Goal: Task Accomplishment & Management: Use online tool/utility

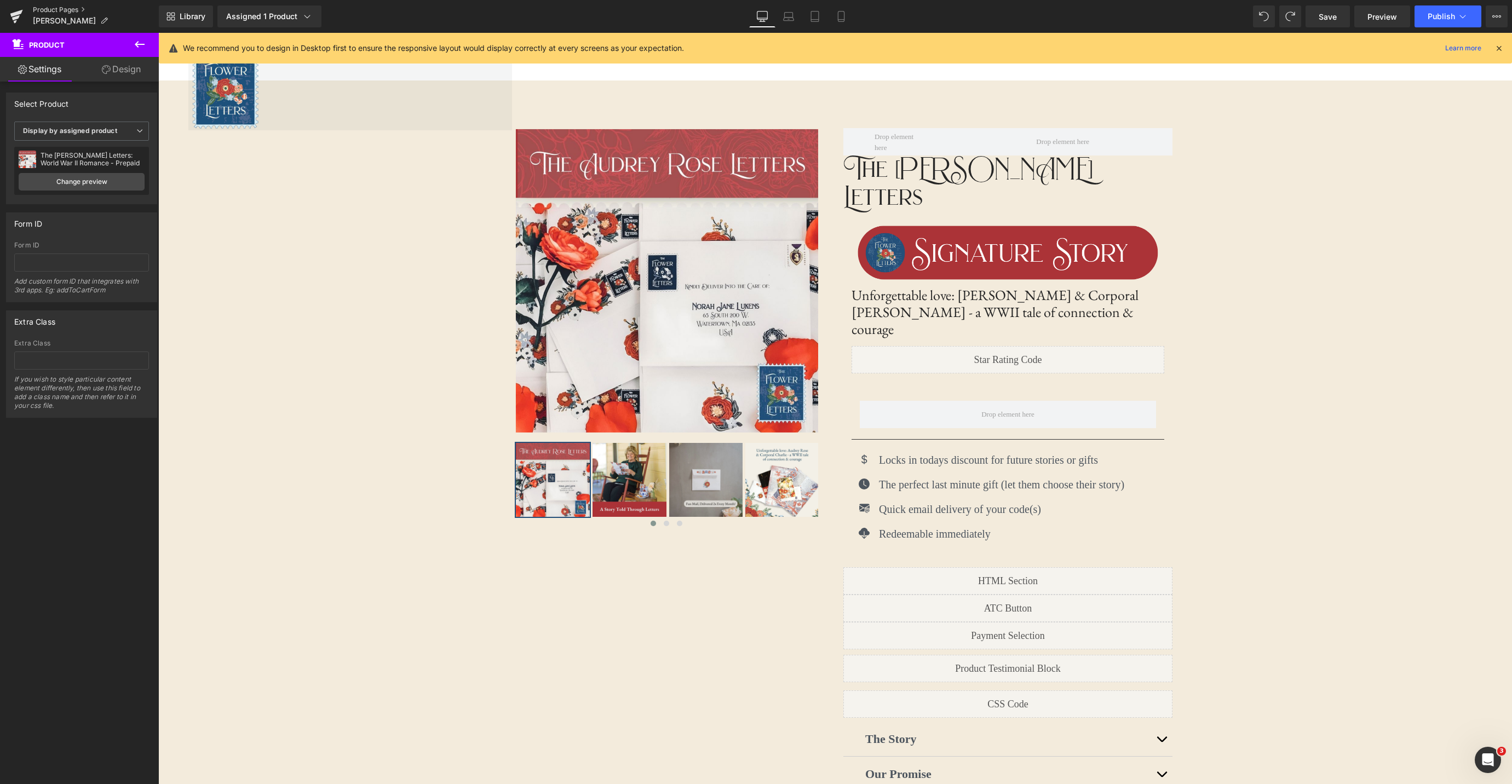
click at [53, 8] on link "Product Pages" at bounding box center [96, 10] width 126 height 9
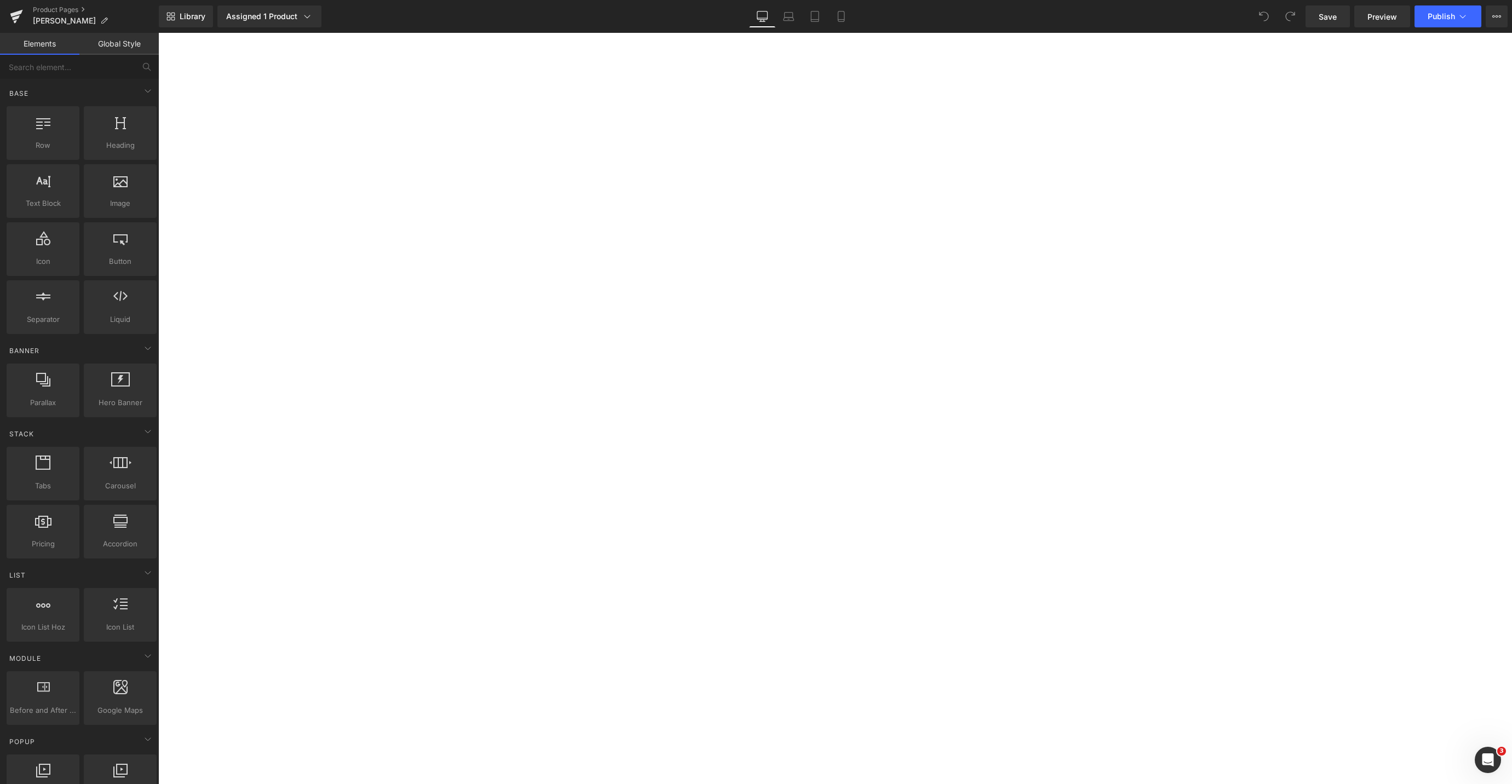
click at [158, 33] on link at bounding box center [158, 33] width 0 height 0
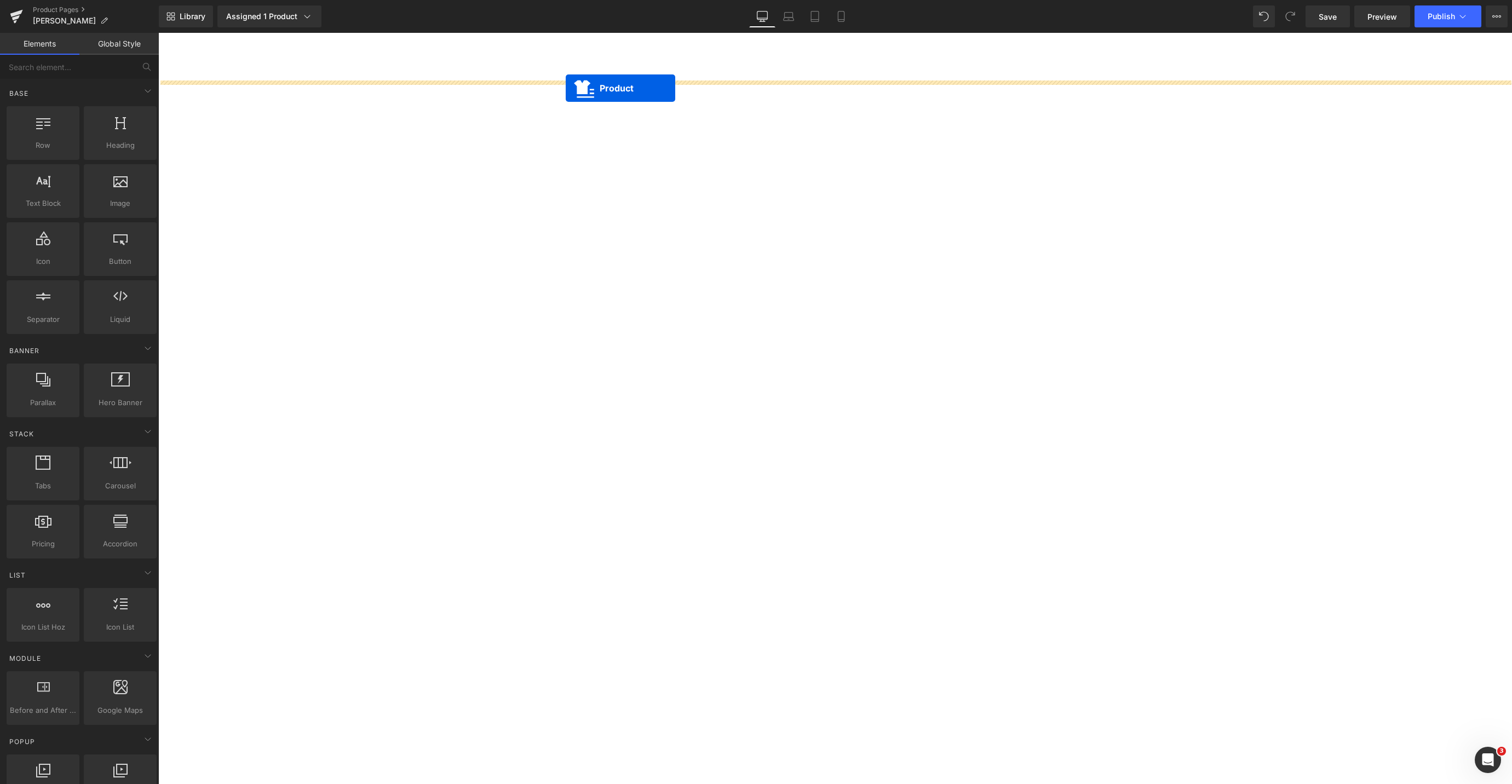
drag, startPoint x: 769, startPoint y: 87, endPoint x: 566, endPoint y: 88, distance: 203.0
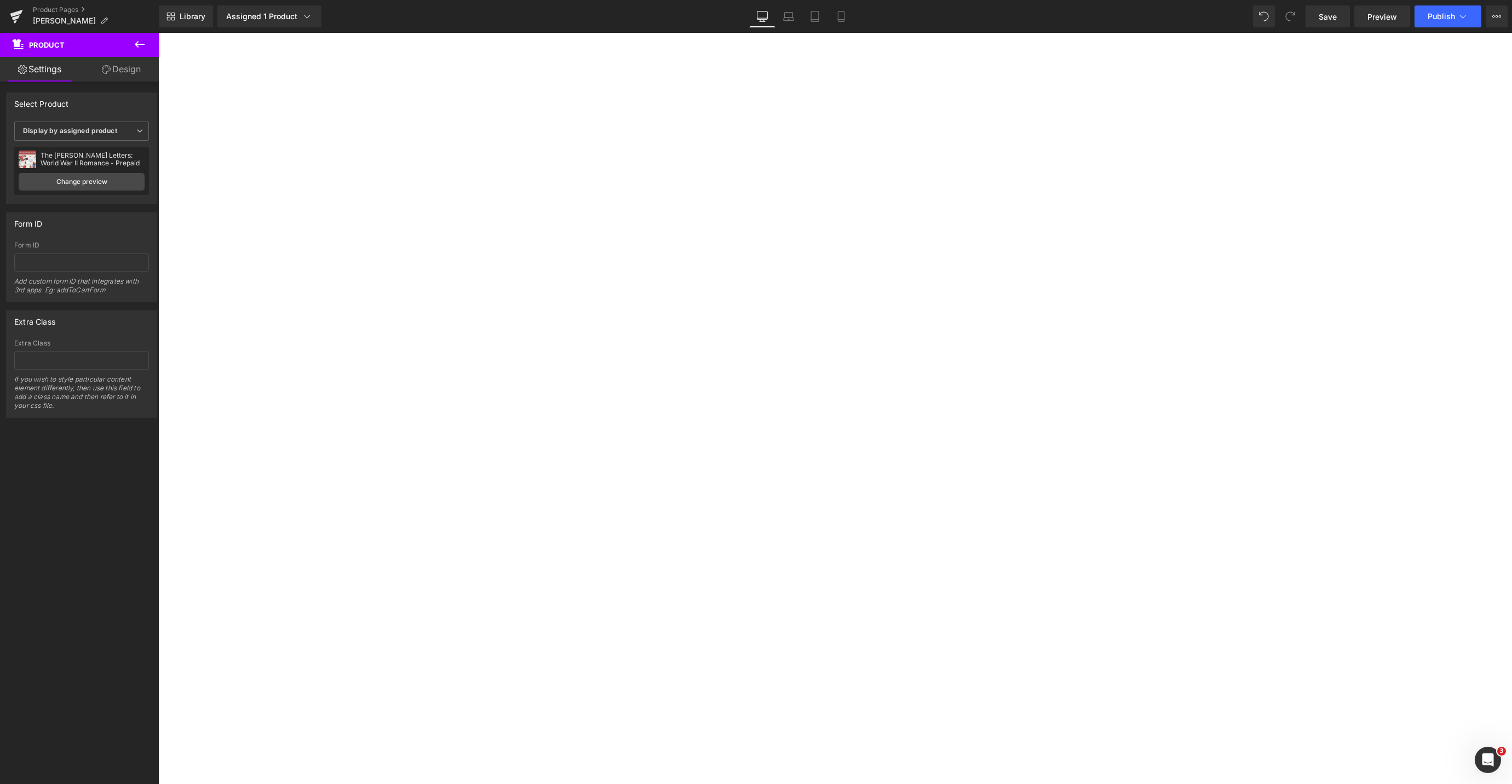
click at [136, 43] on icon at bounding box center [139, 44] width 10 height 6
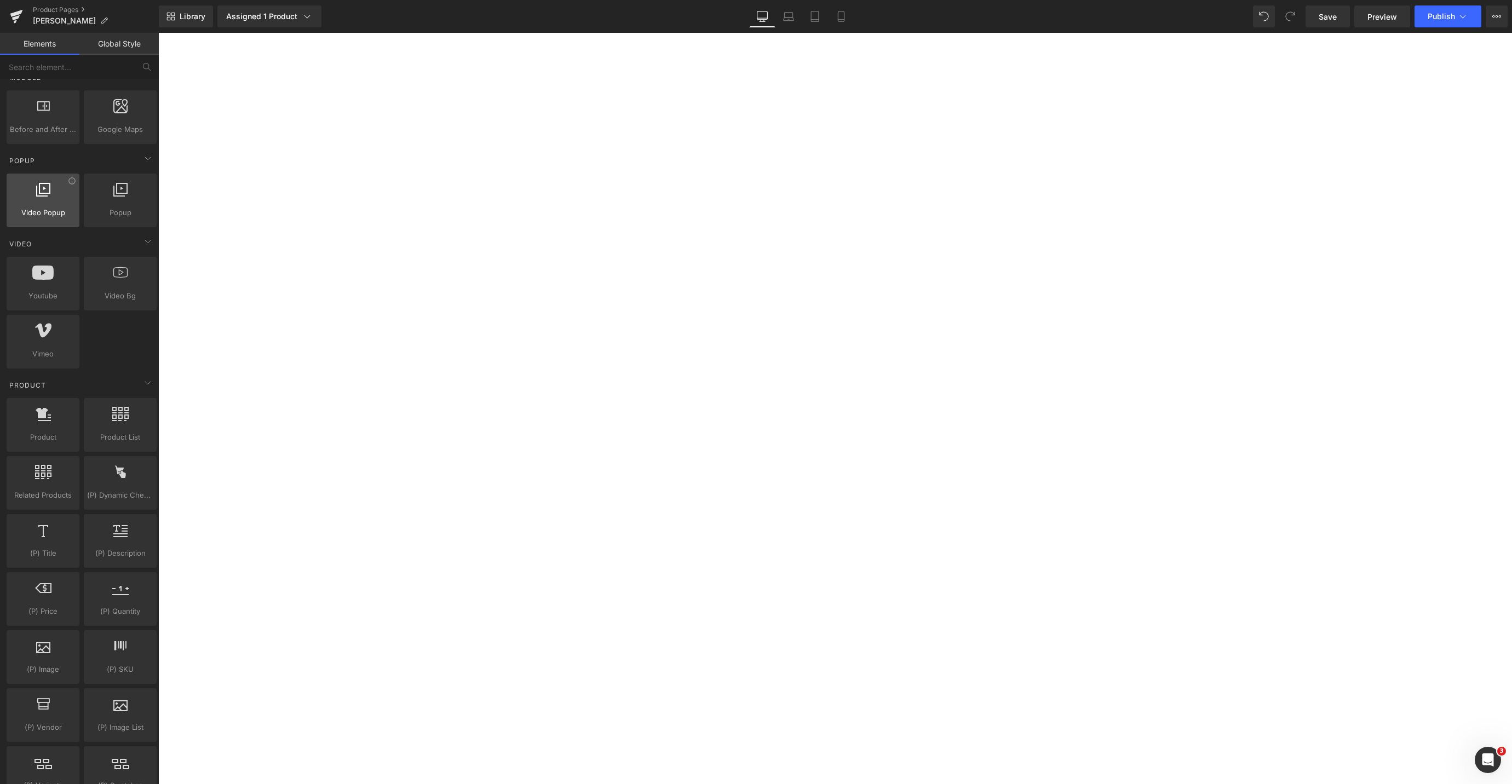
scroll to position [584, 0]
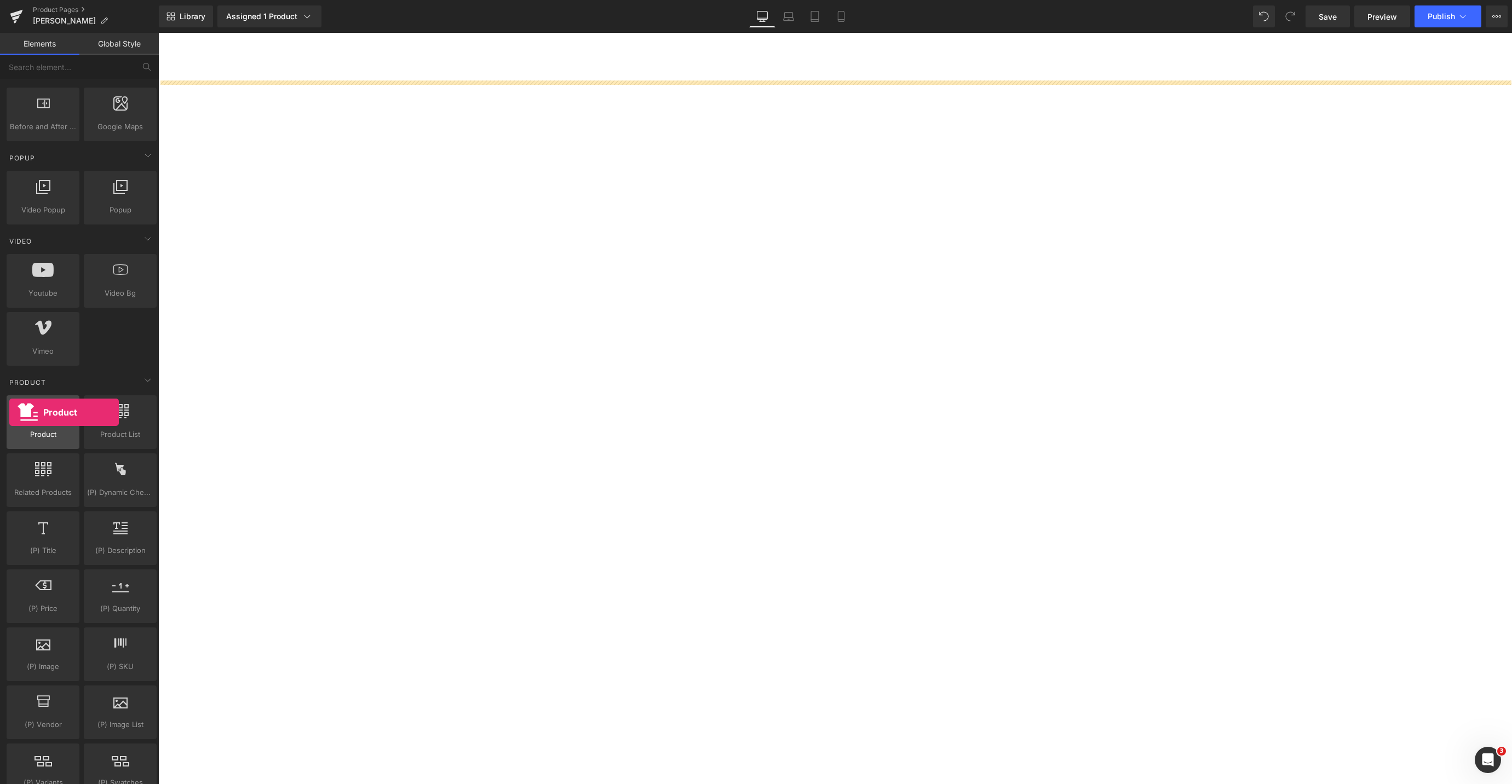
drag, startPoint x: 43, startPoint y: 409, endPoint x: 31, endPoint y: 410, distance: 12.0
click at [10, 413] on div at bounding box center [43, 416] width 66 height 25
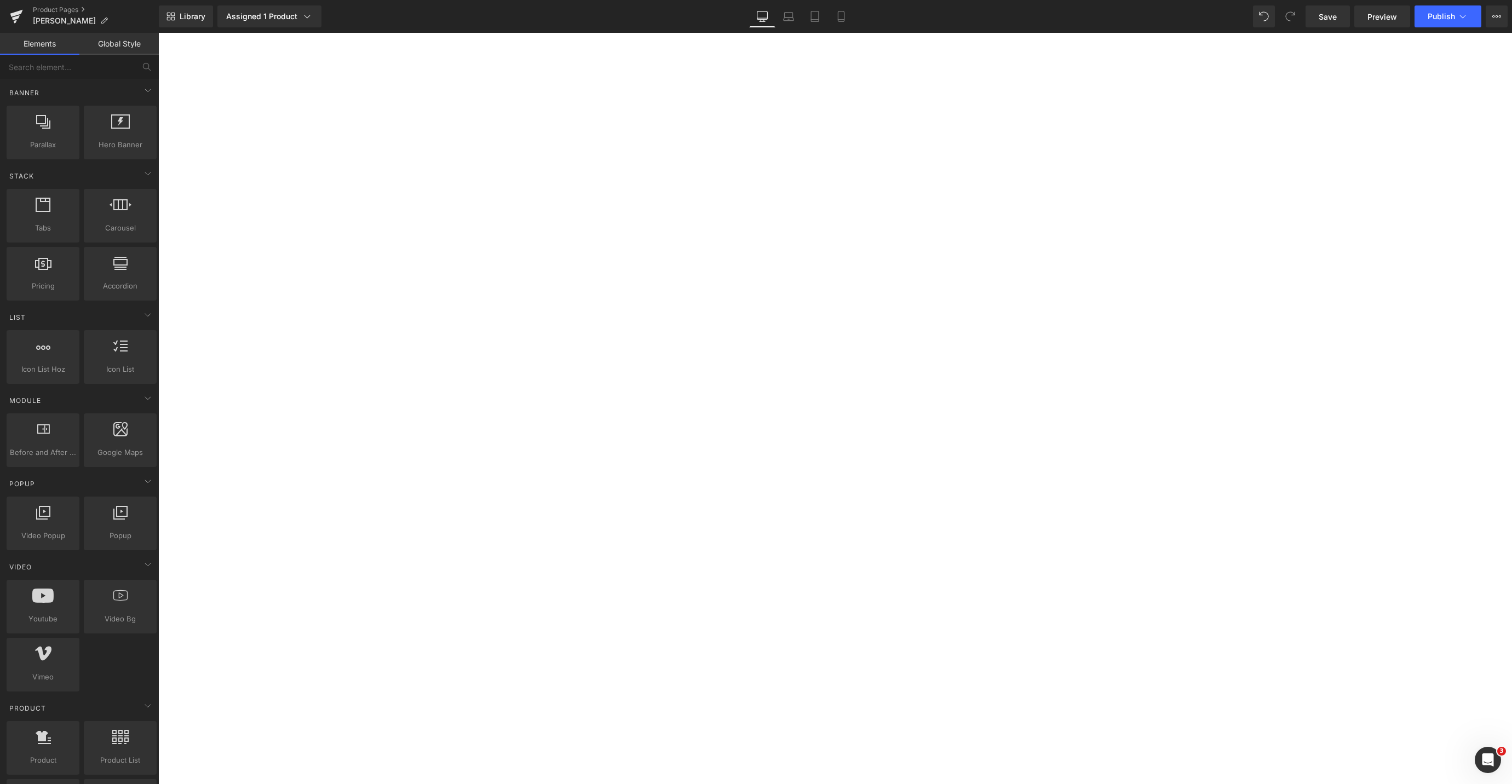
scroll to position [0, 0]
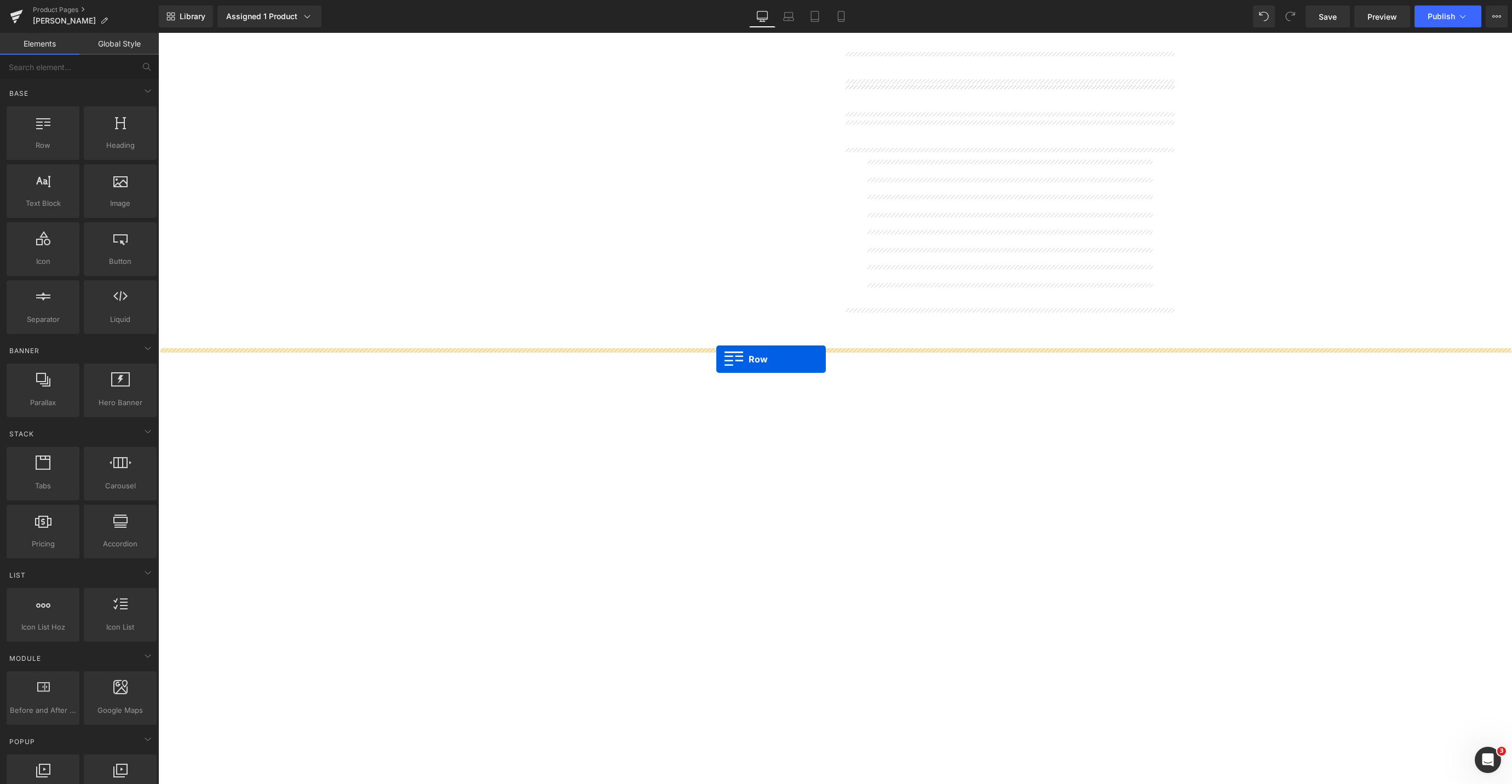
drag, startPoint x: 210, startPoint y: 175, endPoint x: 717, endPoint y: 359, distance: 539.4
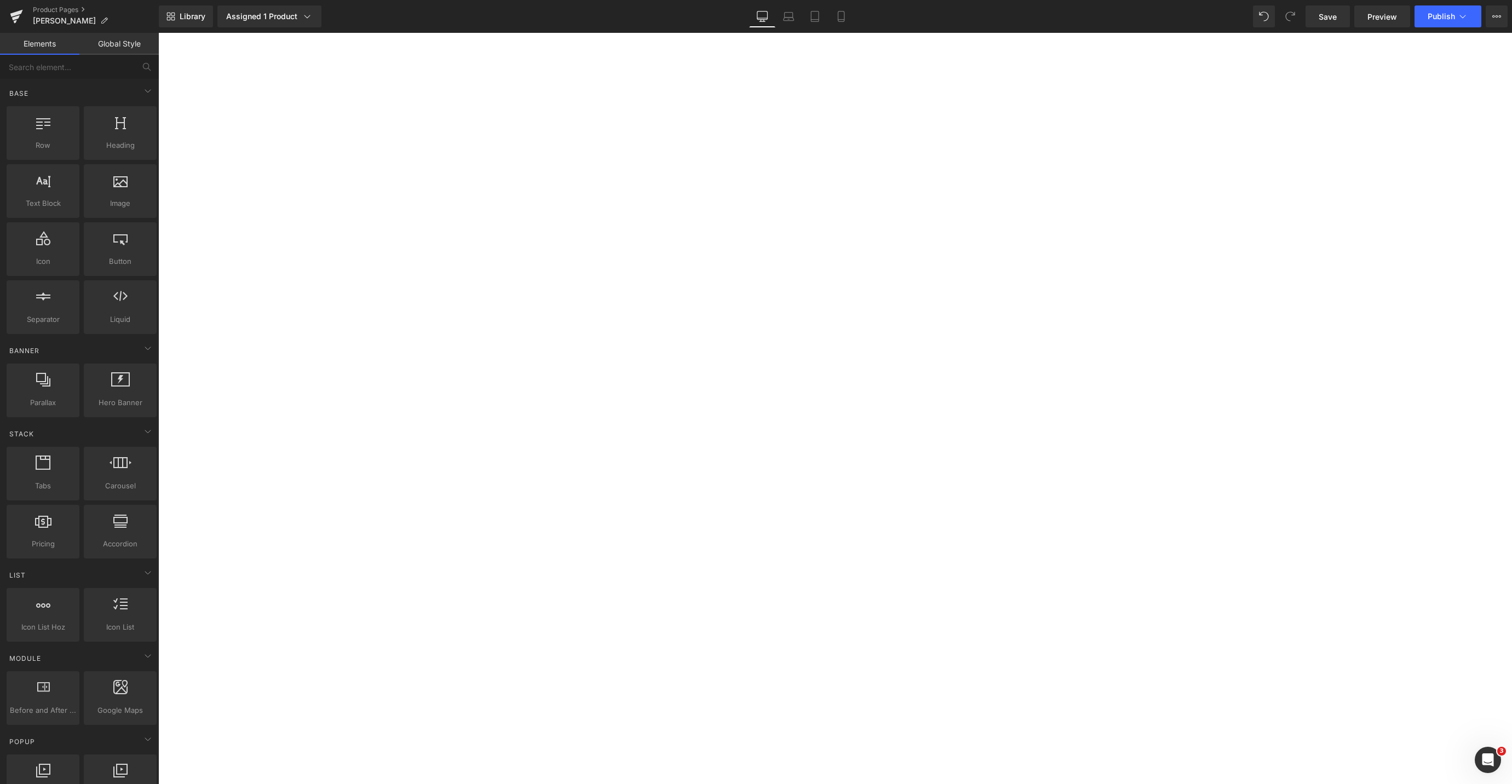
click at [158, 33] on span at bounding box center [158, 33] width 0 height 0
click at [158, 33] on span "Row" at bounding box center [158, 33] width 0 height 0
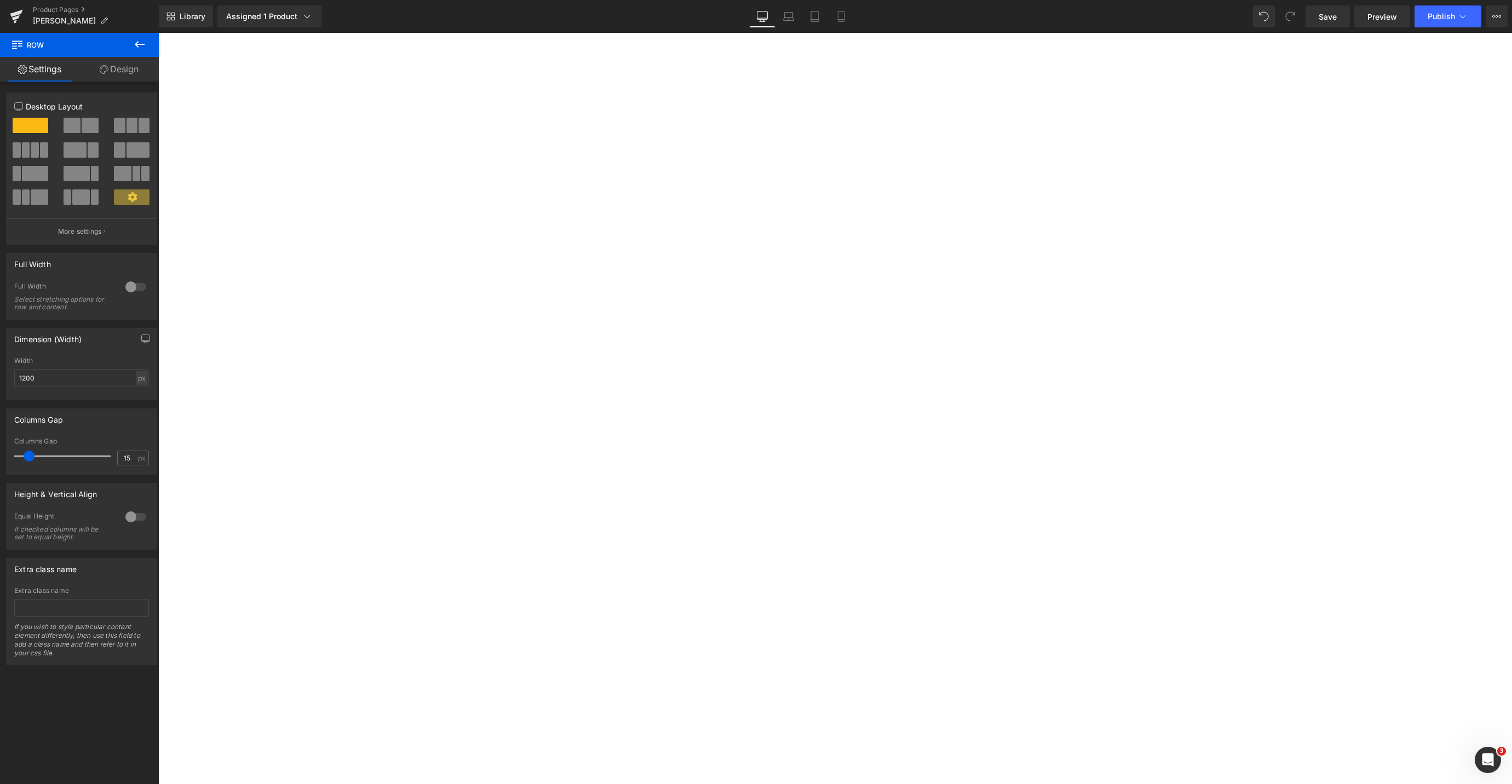
click at [79, 124] on button at bounding box center [81, 125] width 37 height 16
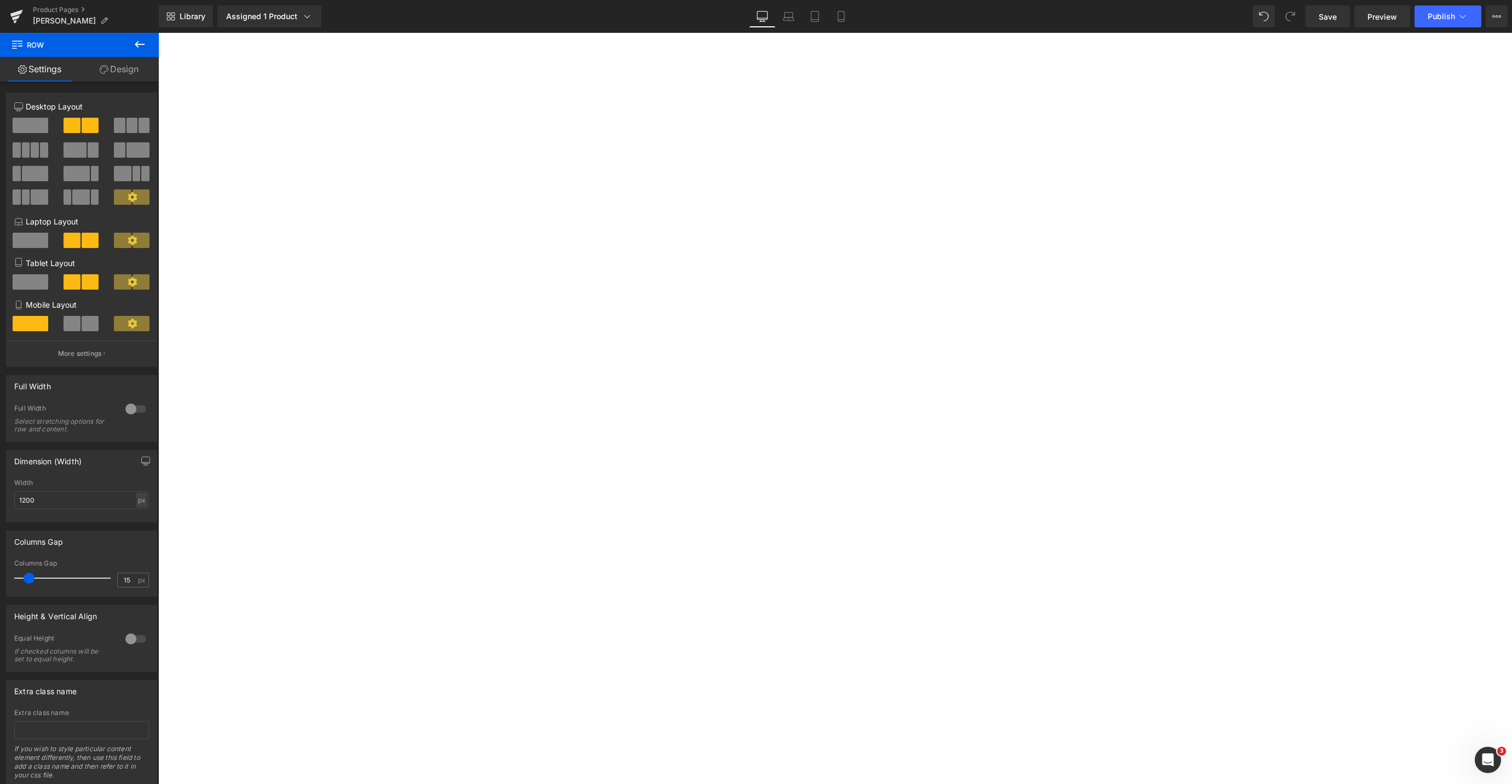
click at [144, 43] on icon at bounding box center [139, 44] width 13 height 13
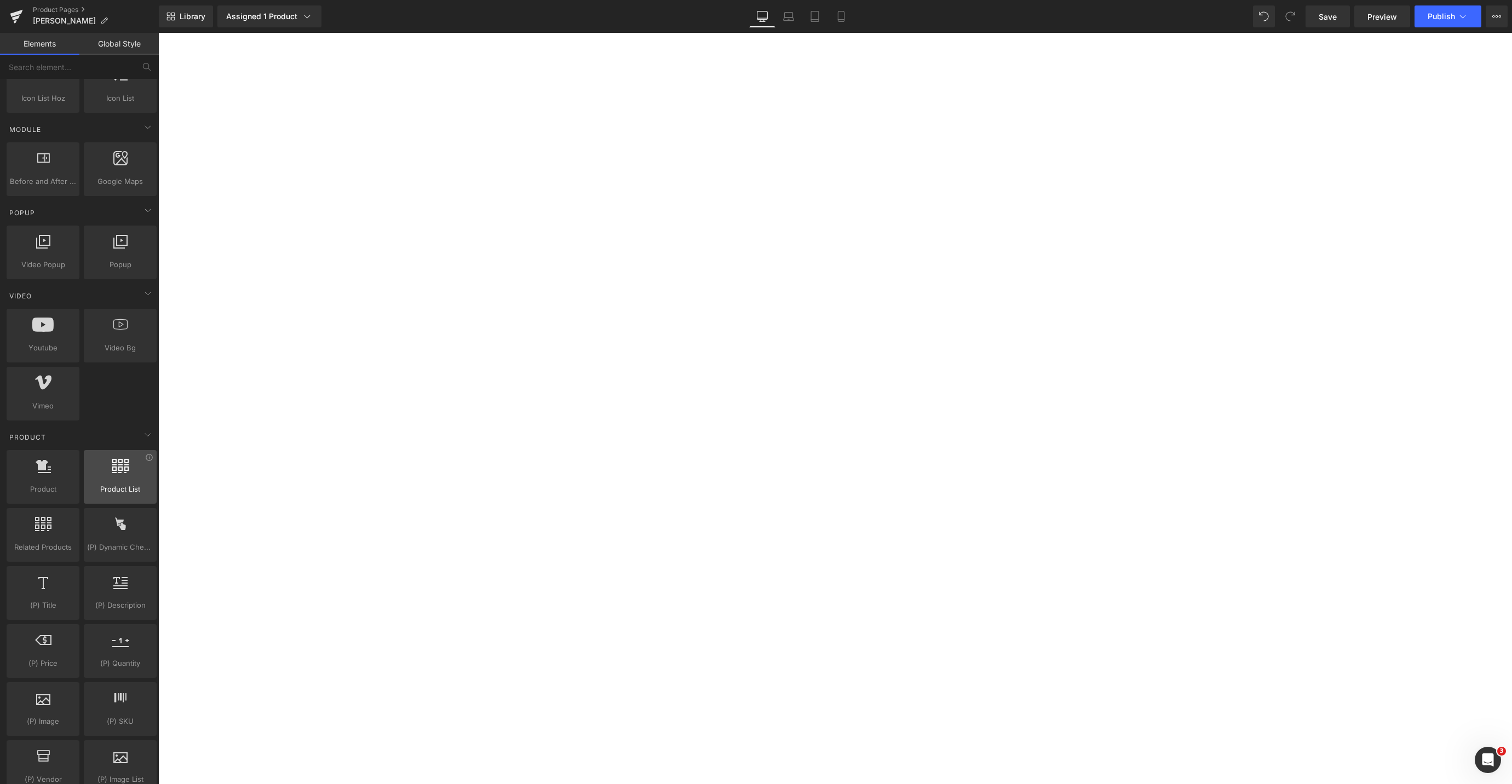
scroll to position [523, 0]
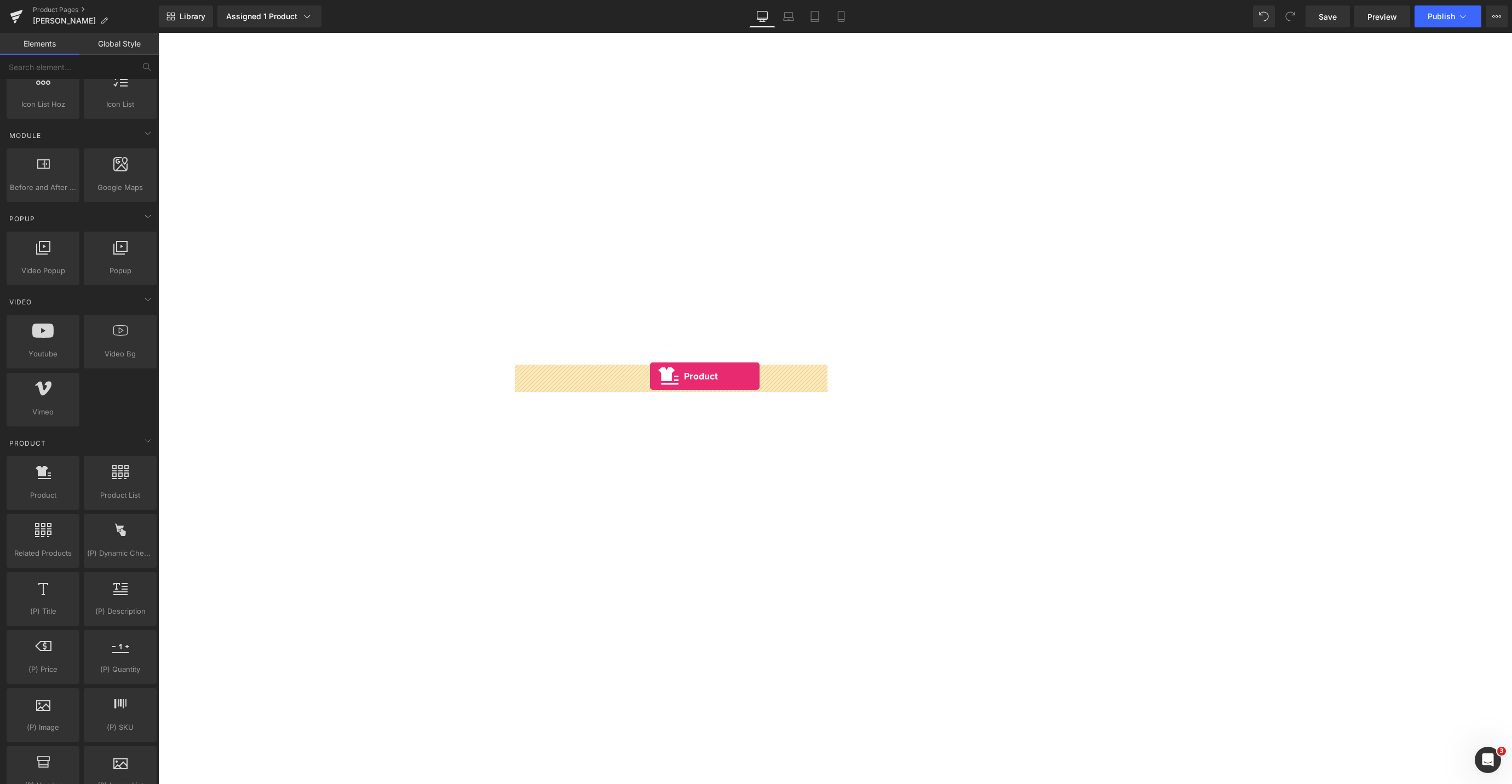
drag, startPoint x: 217, startPoint y: 498, endPoint x: 650, endPoint y: 376, distance: 449.9
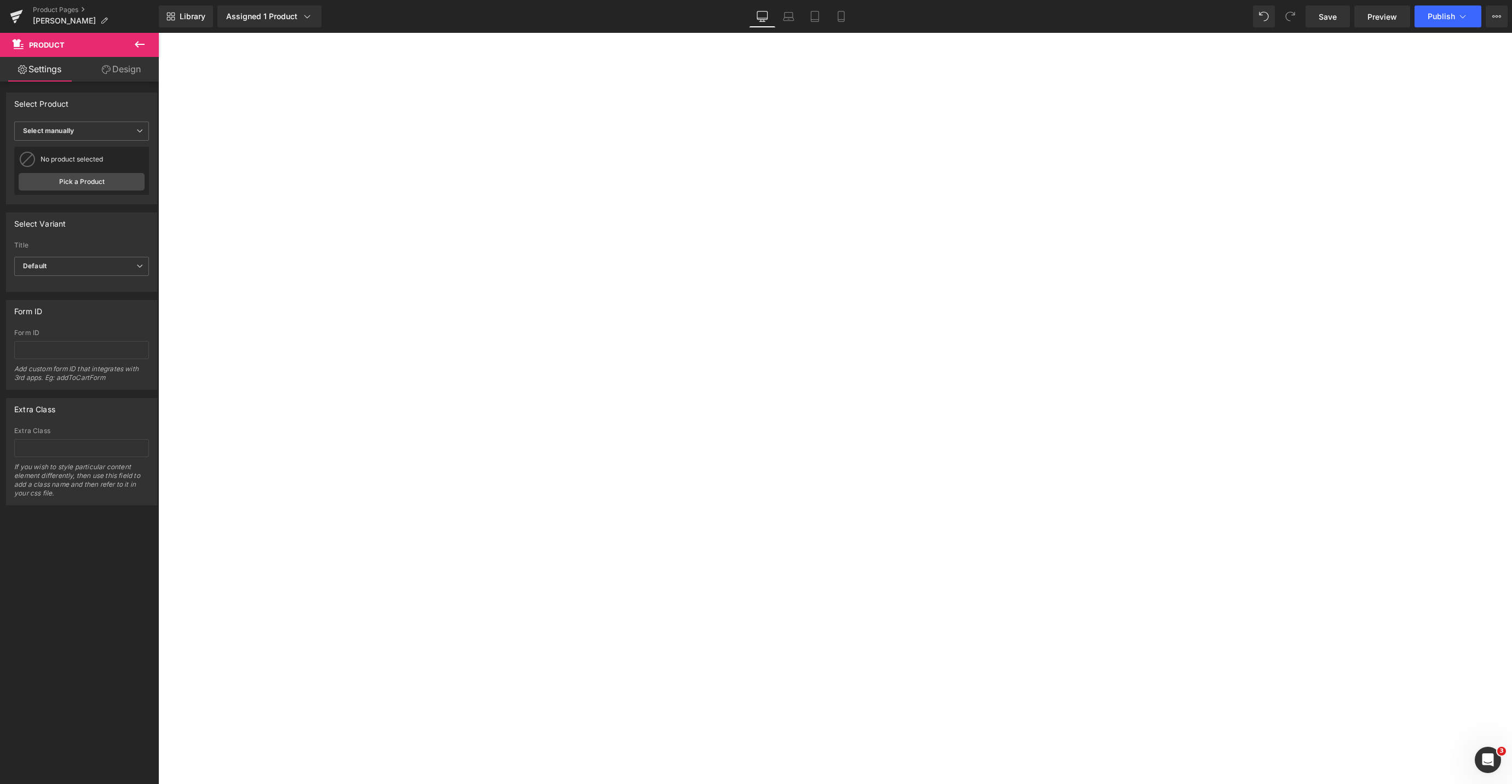
click at [158, 33] on span at bounding box center [158, 33] width 0 height 0
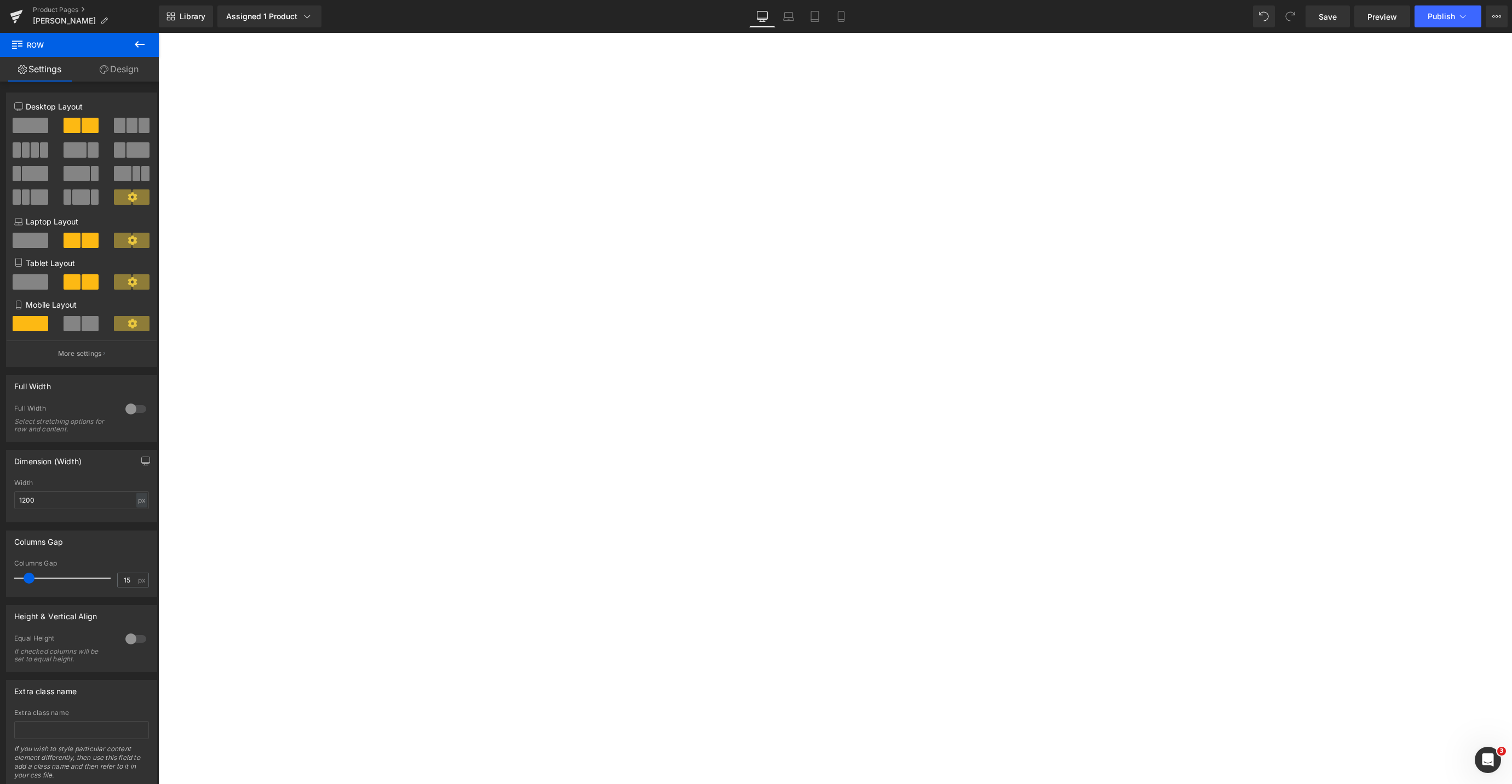
click at [158, 33] on span "Product" at bounding box center [158, 33] width 0 height 0
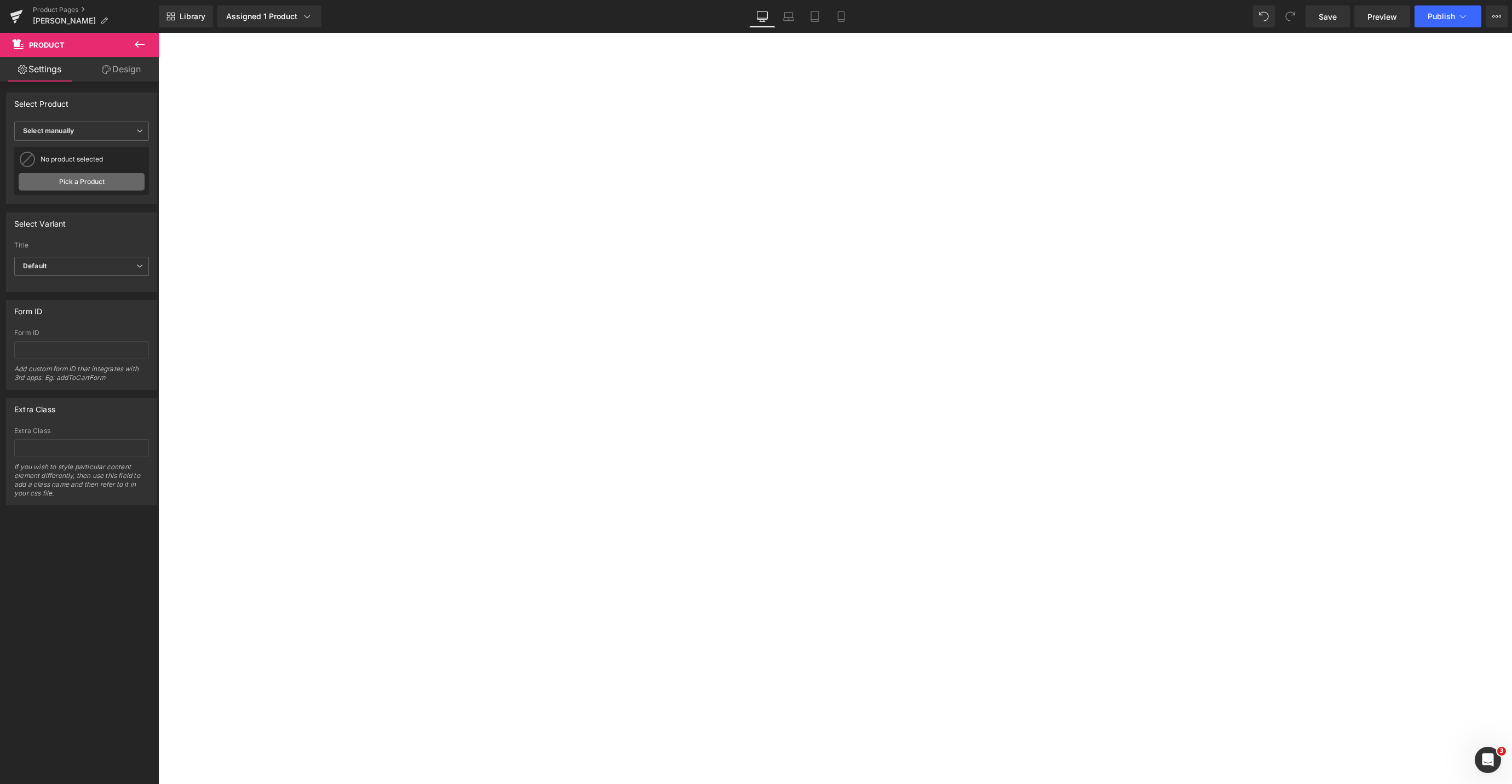
click at [71, 183] on link "Pick a Product" at bounding box center [81, 181] width 126 height 17
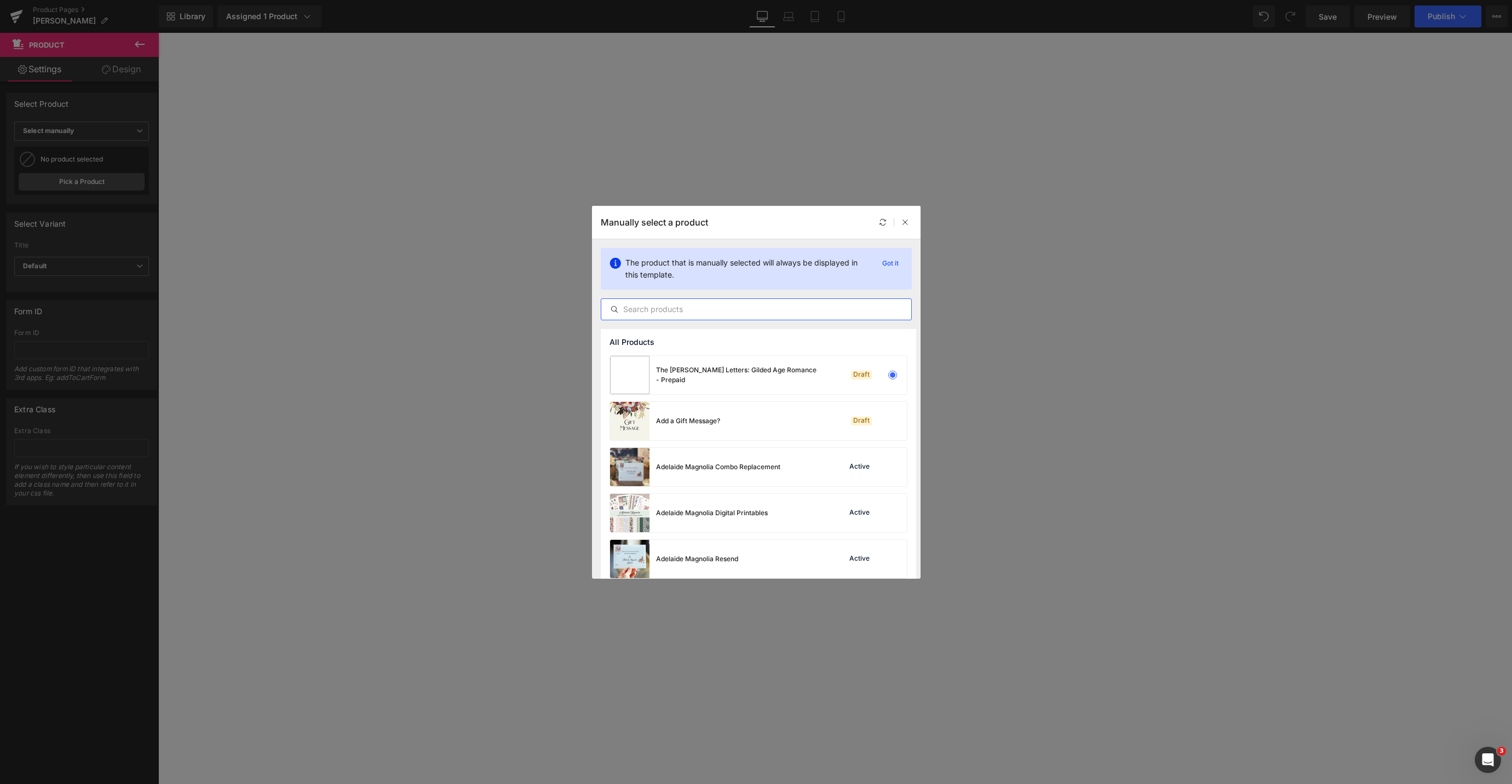
click at [739, 306] on input "text" at bounding box center [756, 309] width 310 height 13
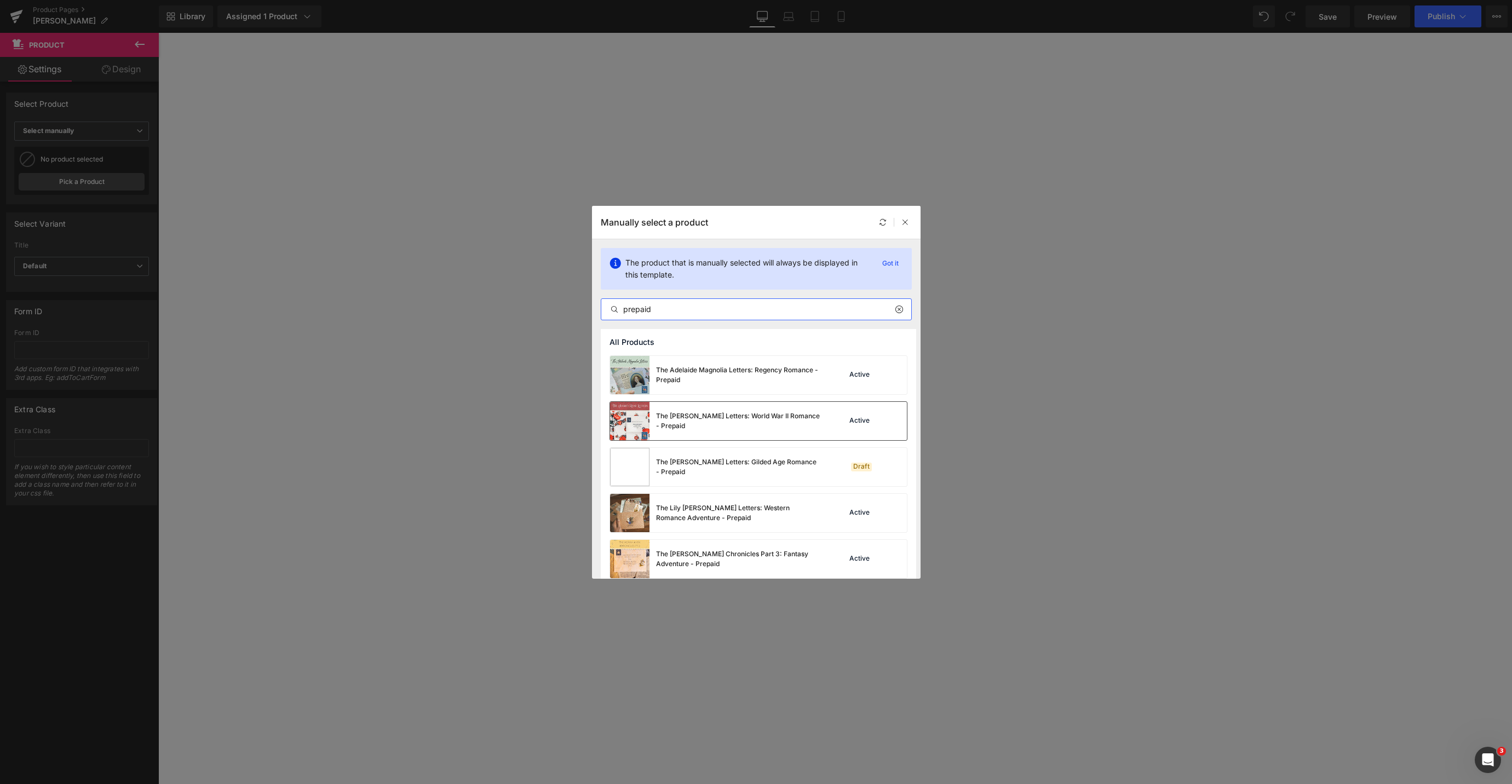
type input "prepaid"
click at [751, 424] on div "The Audrey Rose Letters: World War II Romance - Prepaid" at bounding box center [739, 421] width 165 height 20
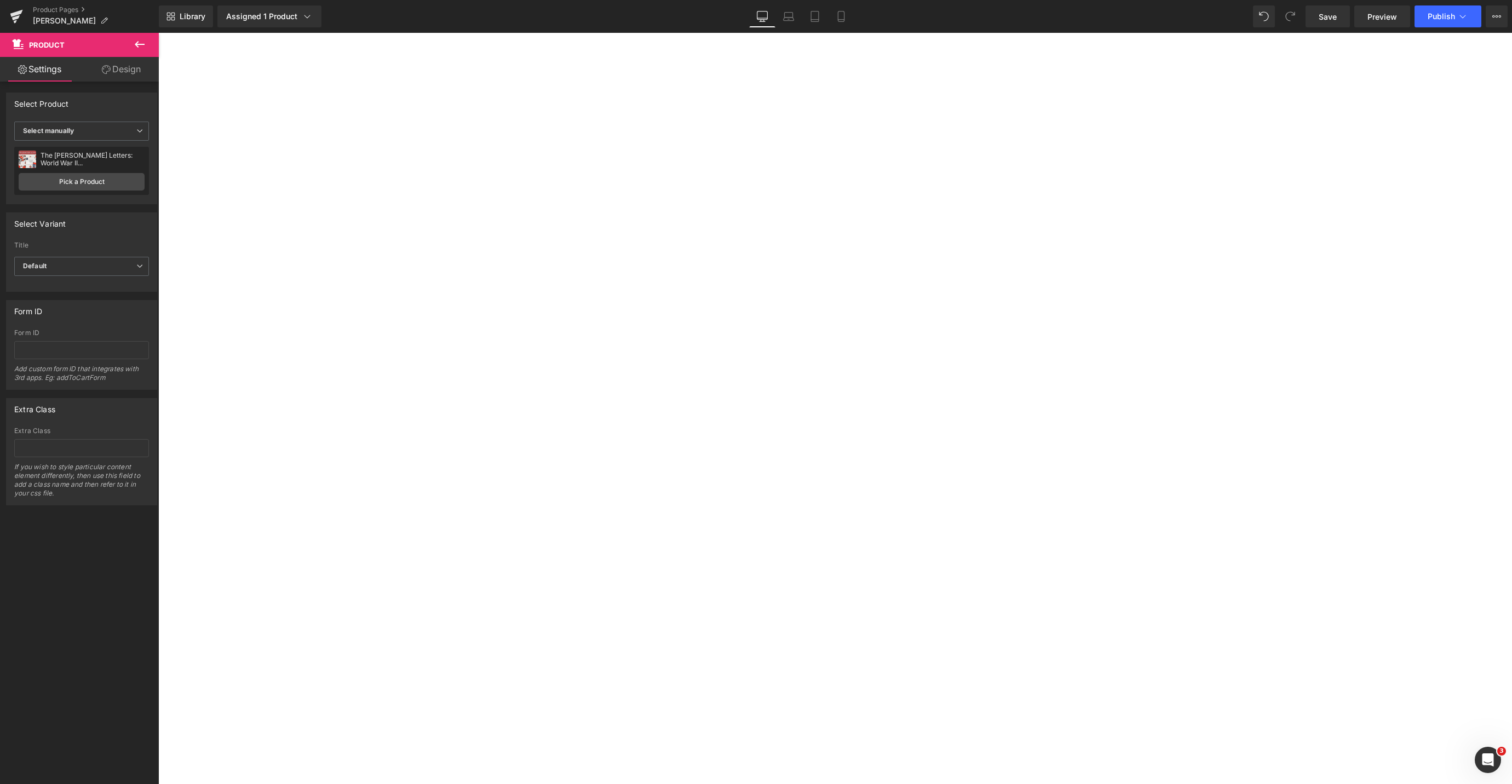
click at [158, 33] on div "Sale Off" at bounding box center [158, 33] width 0 height 0
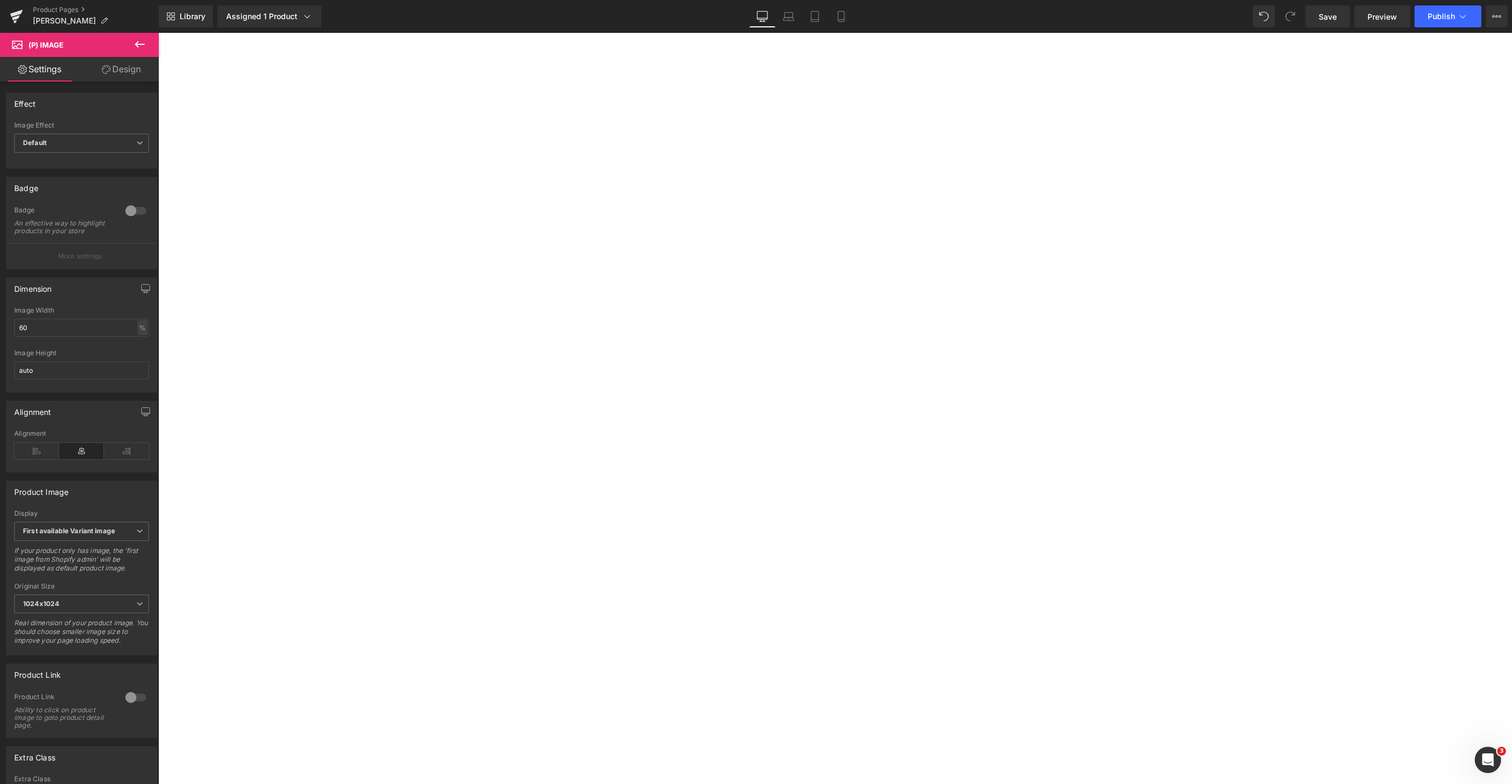
click at [110, 73] on link "Design" at bounding box center [121, 69] width 80 height 25
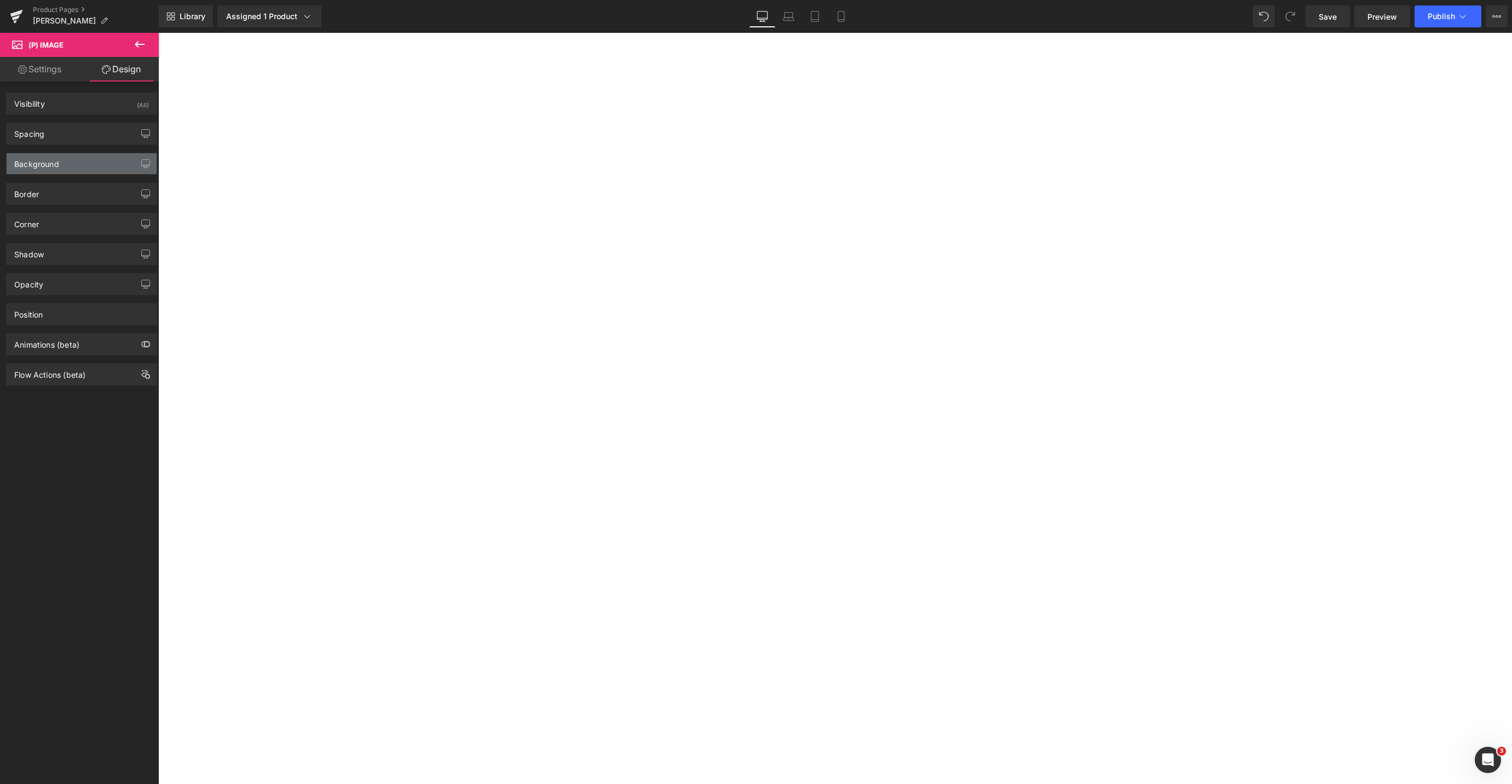
click at [58, 160] on div "Background" at bounding box center [37, 161] width 45 height 16
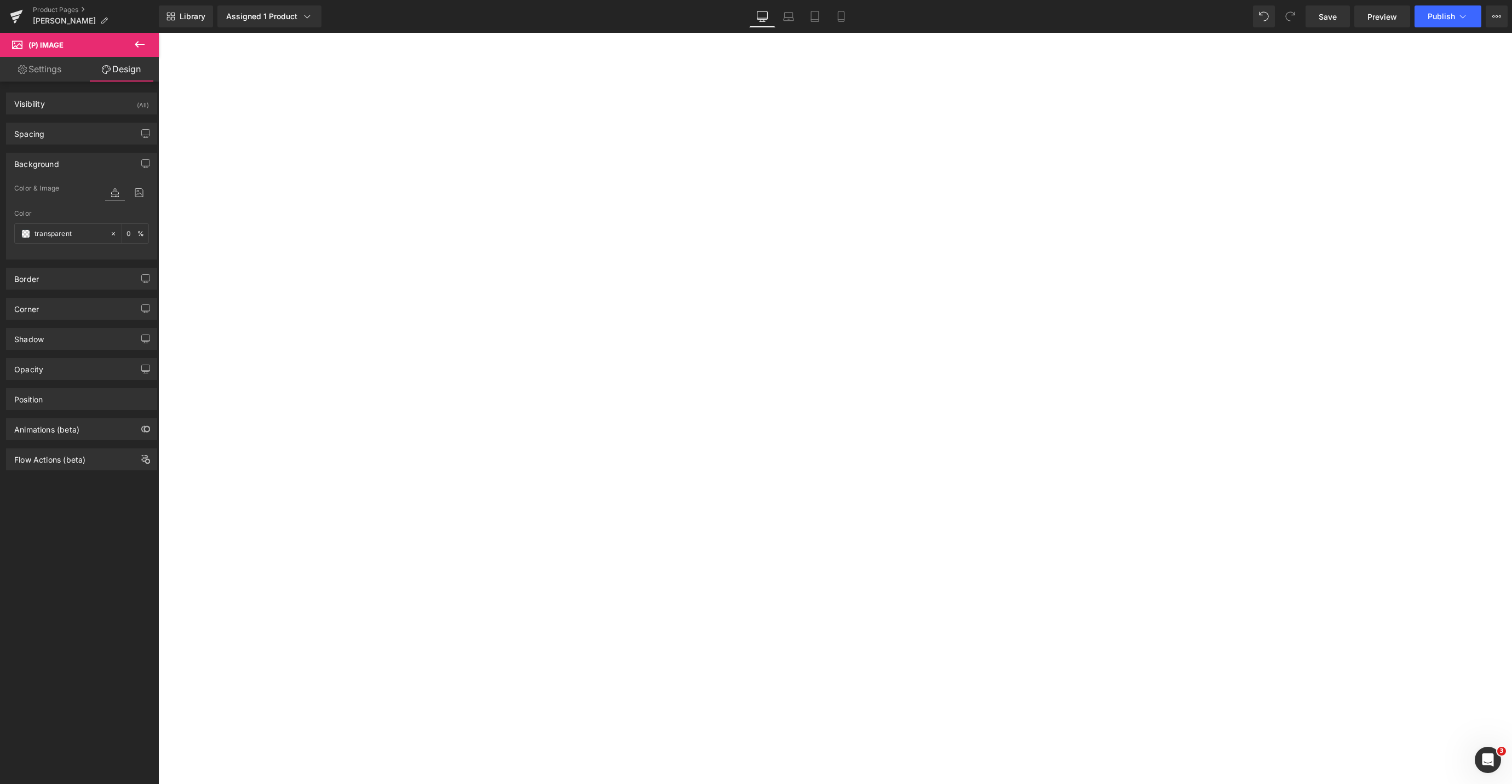
click at [57, 164] on div "Background" at bounding box center [37, 161] width 45 height 16
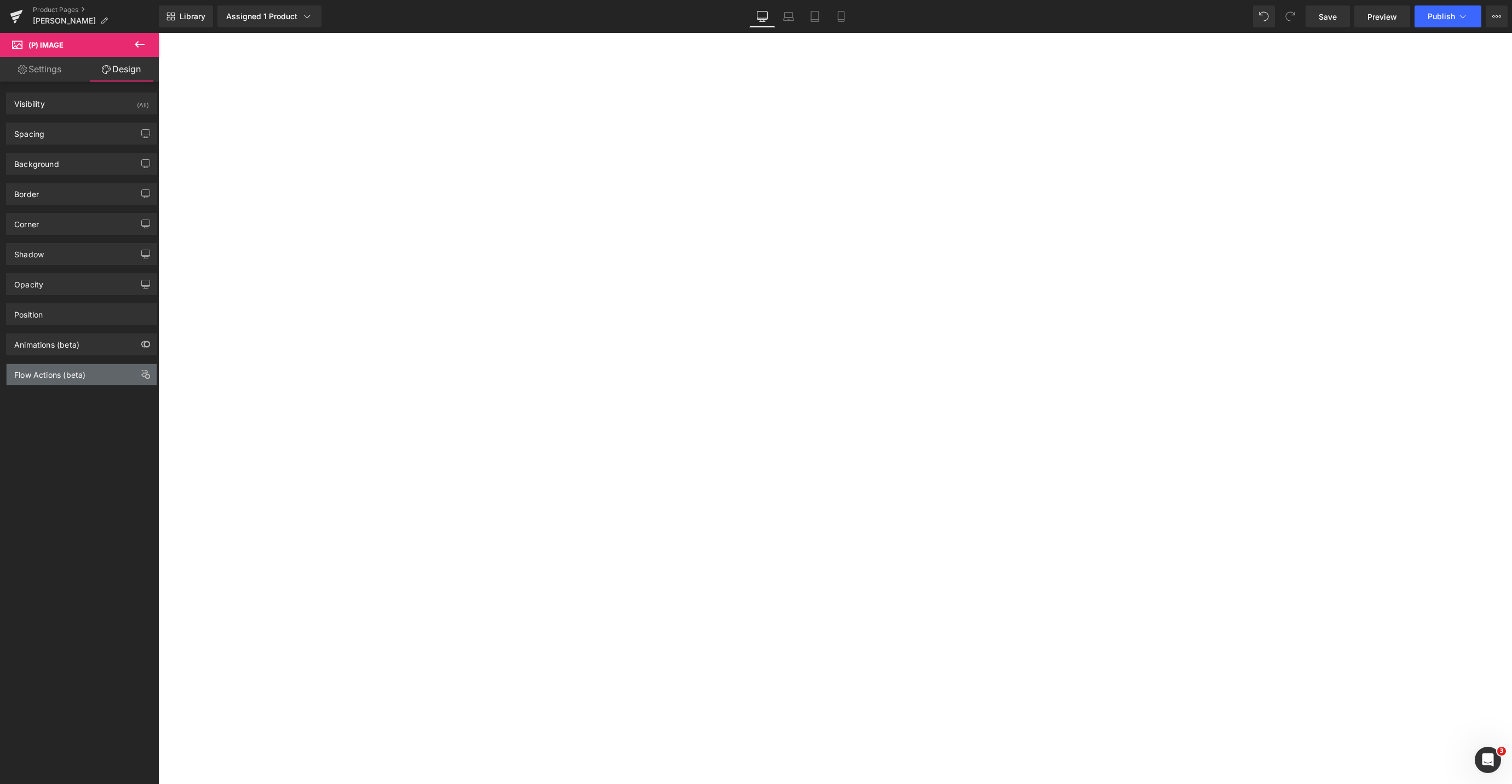
click at [59, 371] on div "Flow Actions (beta)" at bounding box center [50, 371] width 71 height 16
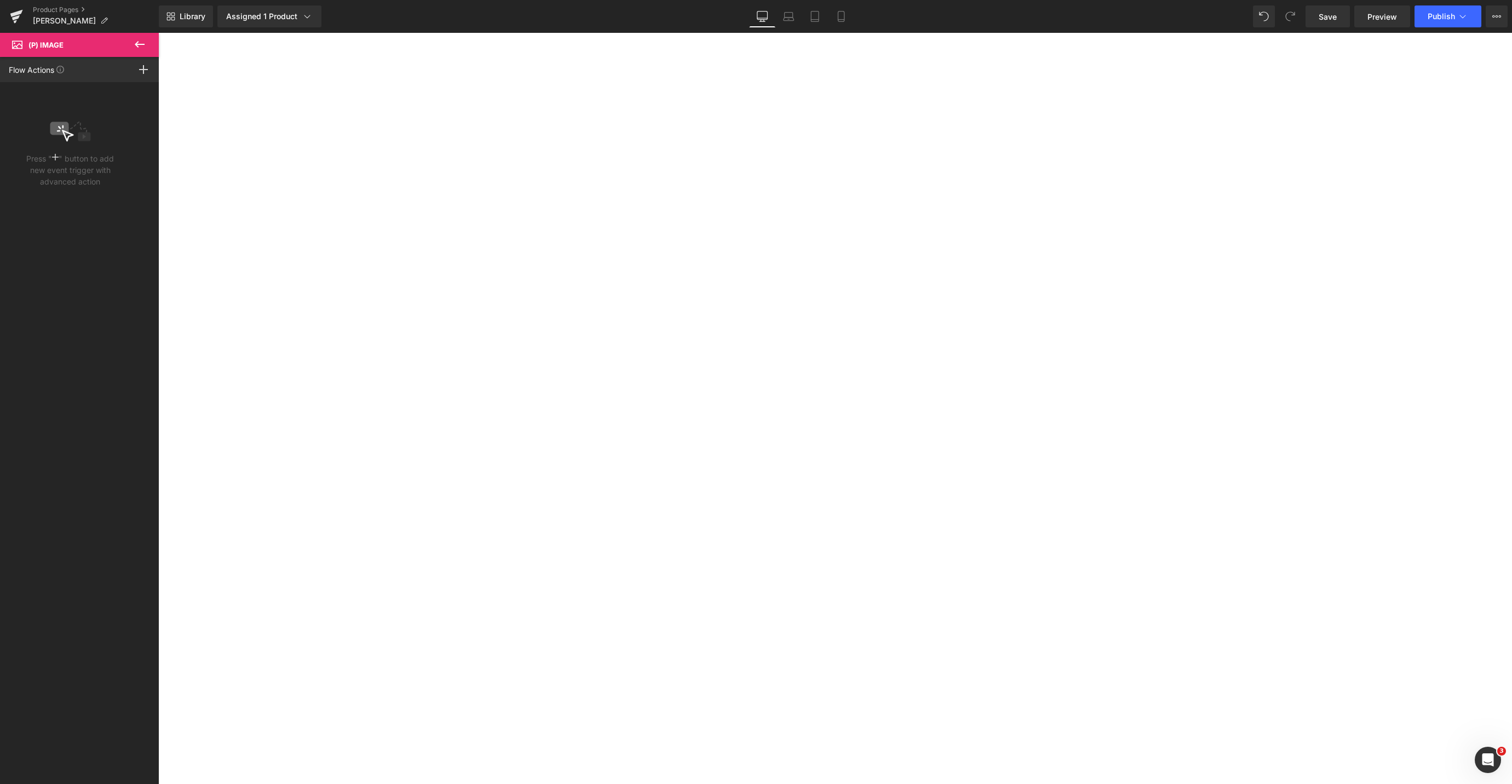
click at [143, 41] on icon at bounding box center [139, 44] width 13 height 13
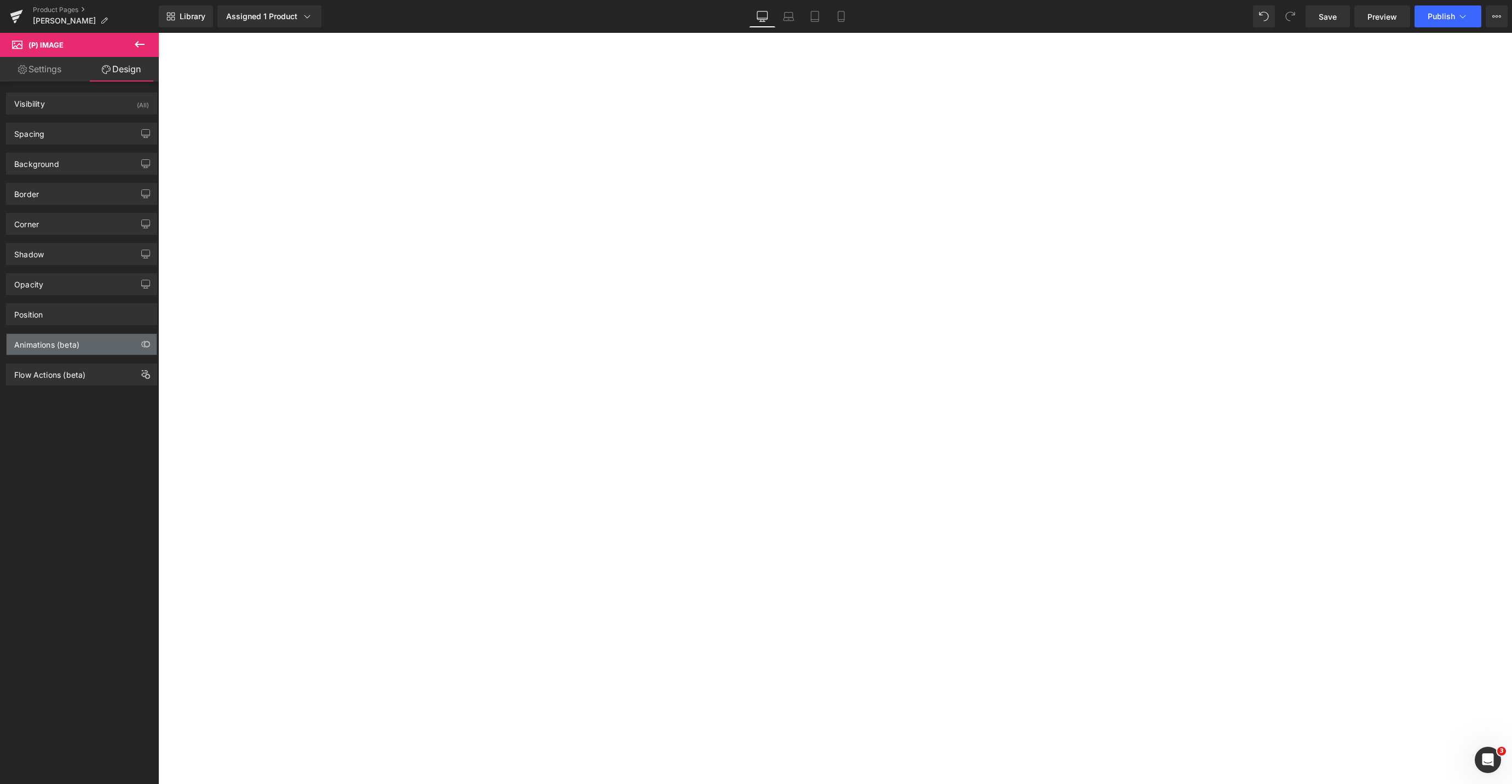
click at [60, 340] on div "Animations (beta)" at bounding box center [47, 341] width 65 height 16
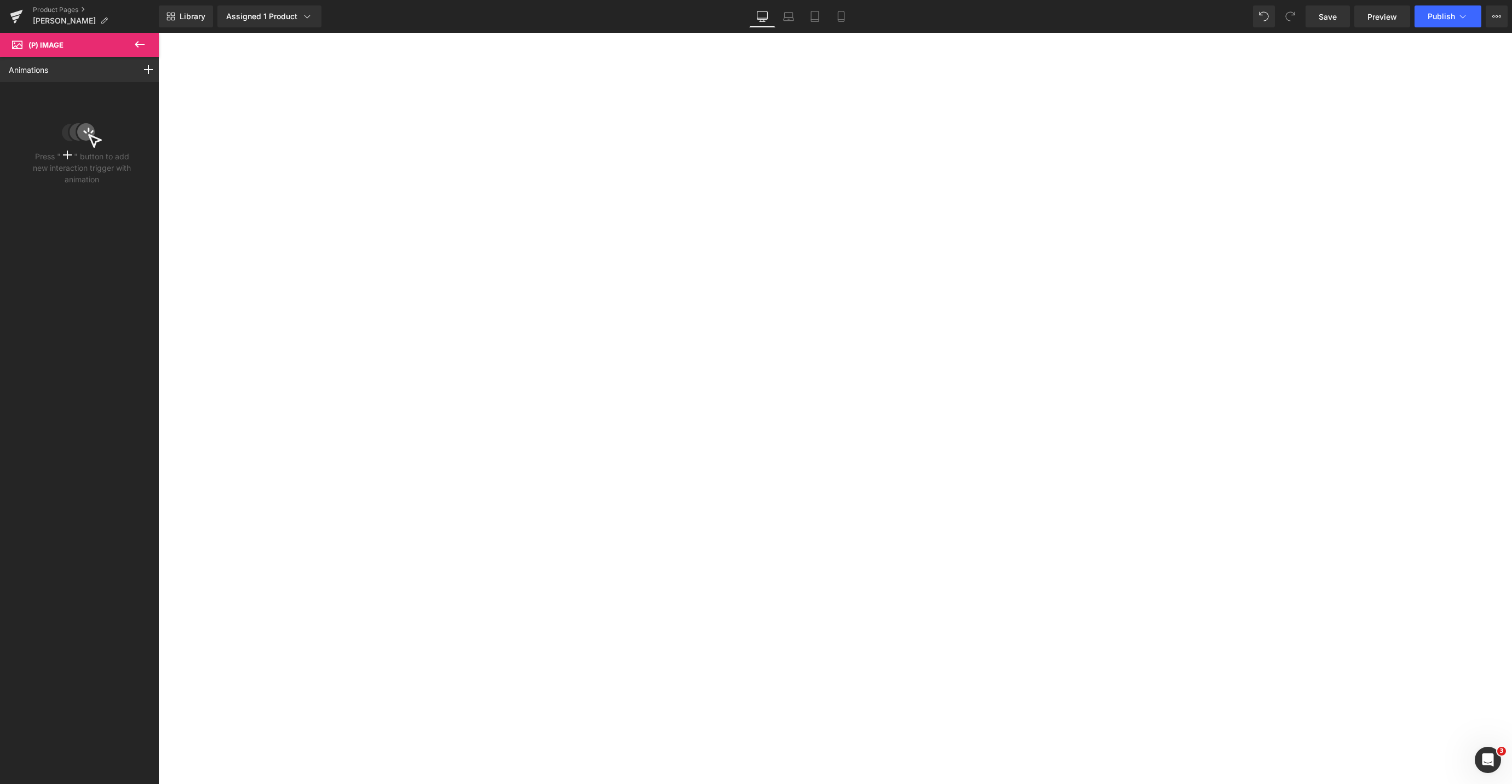
click at [133, 44] on icon at bounding box center [139, 44] width 13 height 13
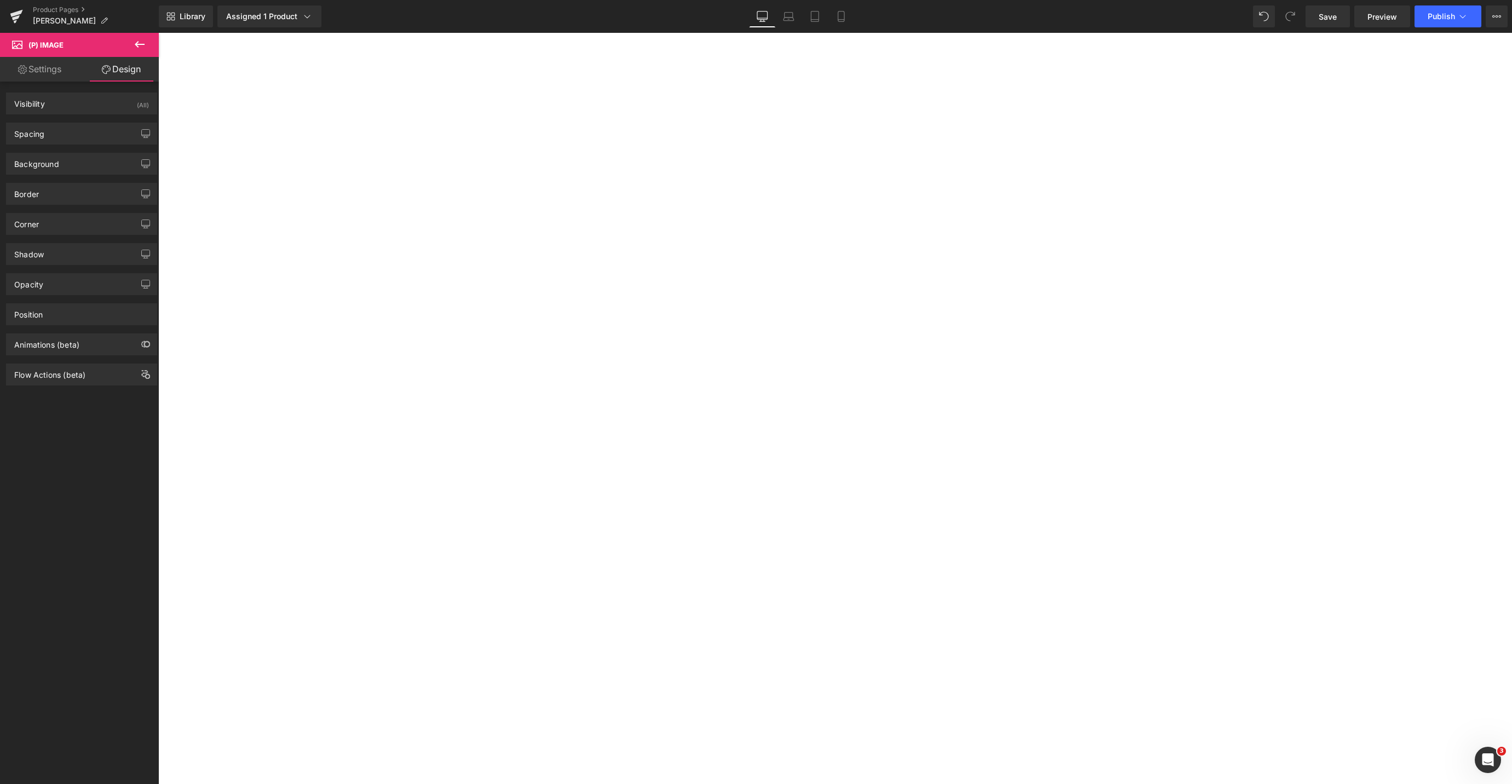
click at [56, 376] on div "Flow Actions (beta)" at bounding box center [50, 371] width 71 height 16
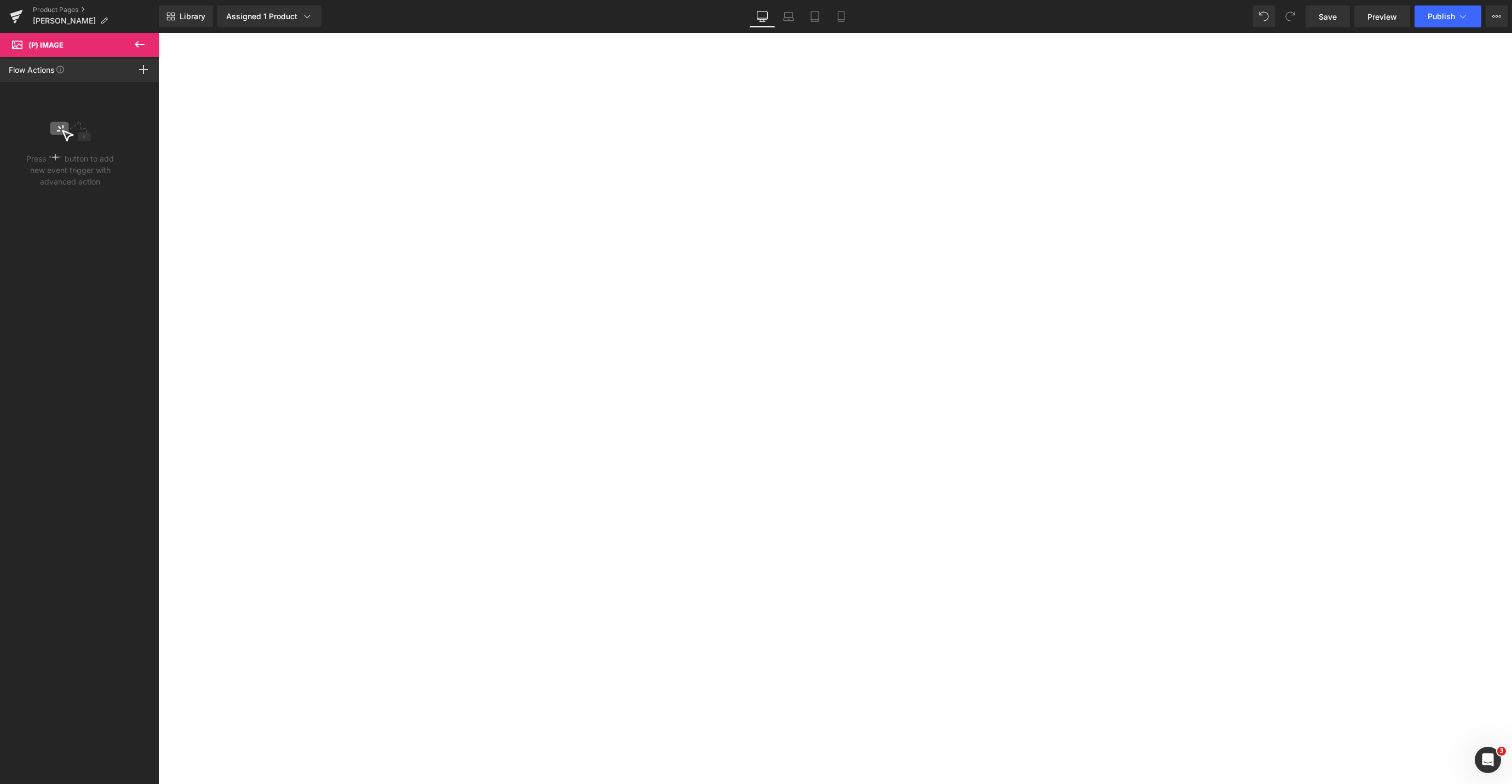
click at [144, 45] on icon at bounding box center [139, 44] width 13 height 13
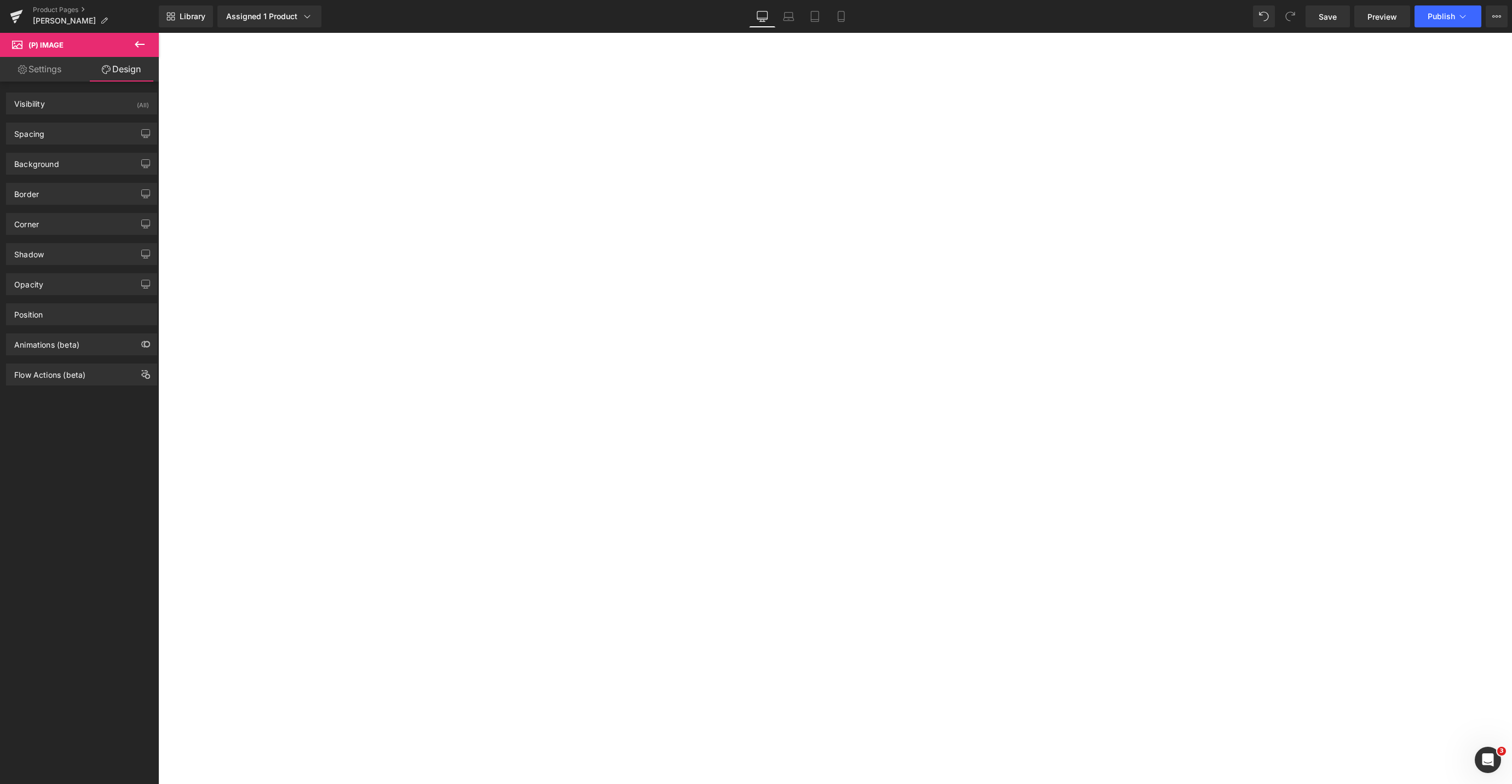
click at [65, 344] on div "Animations (beta)" at bounding box center [47, 341] width 65 height 16
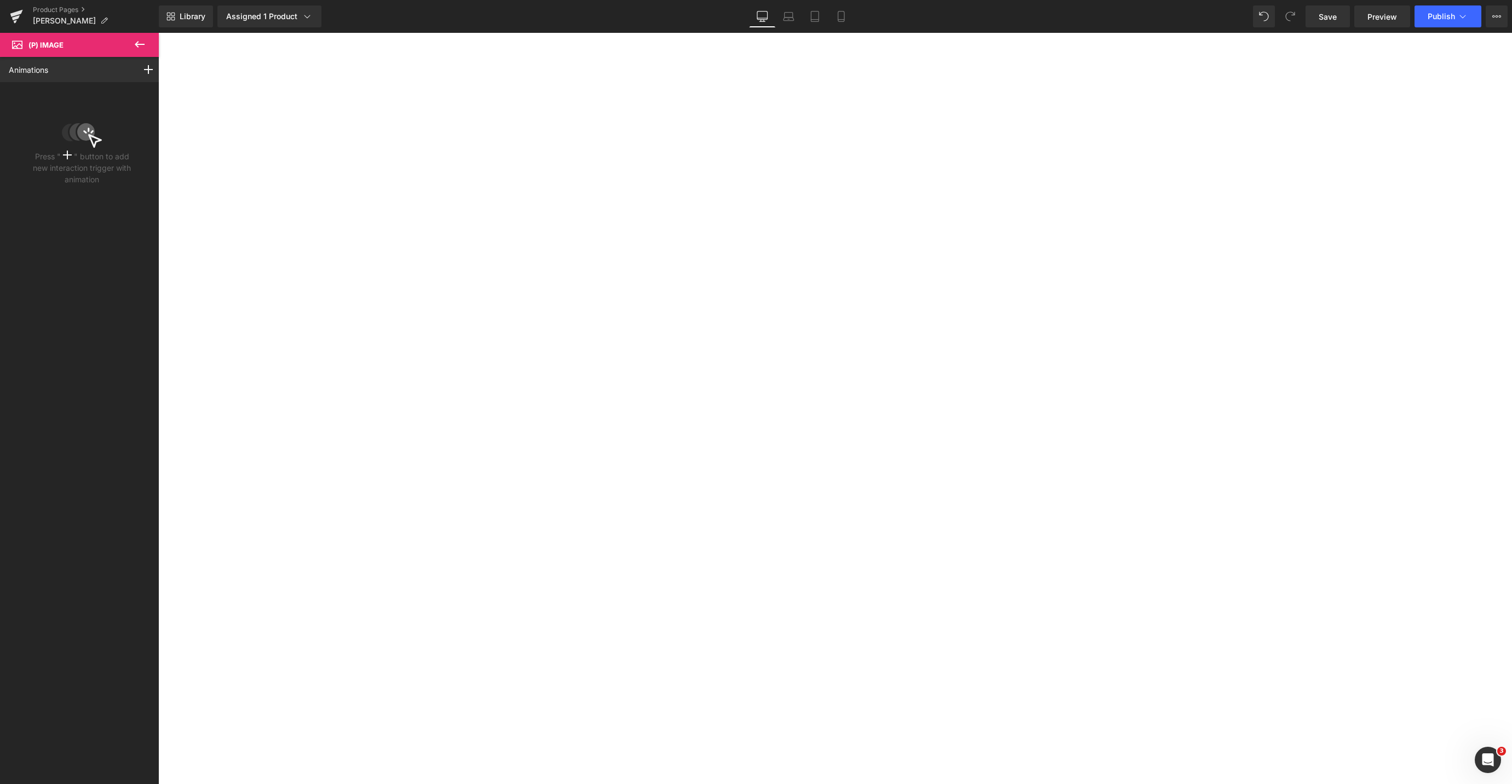
click at [146, 44] on icon at bounding box center [139, 44] width 13 height 13
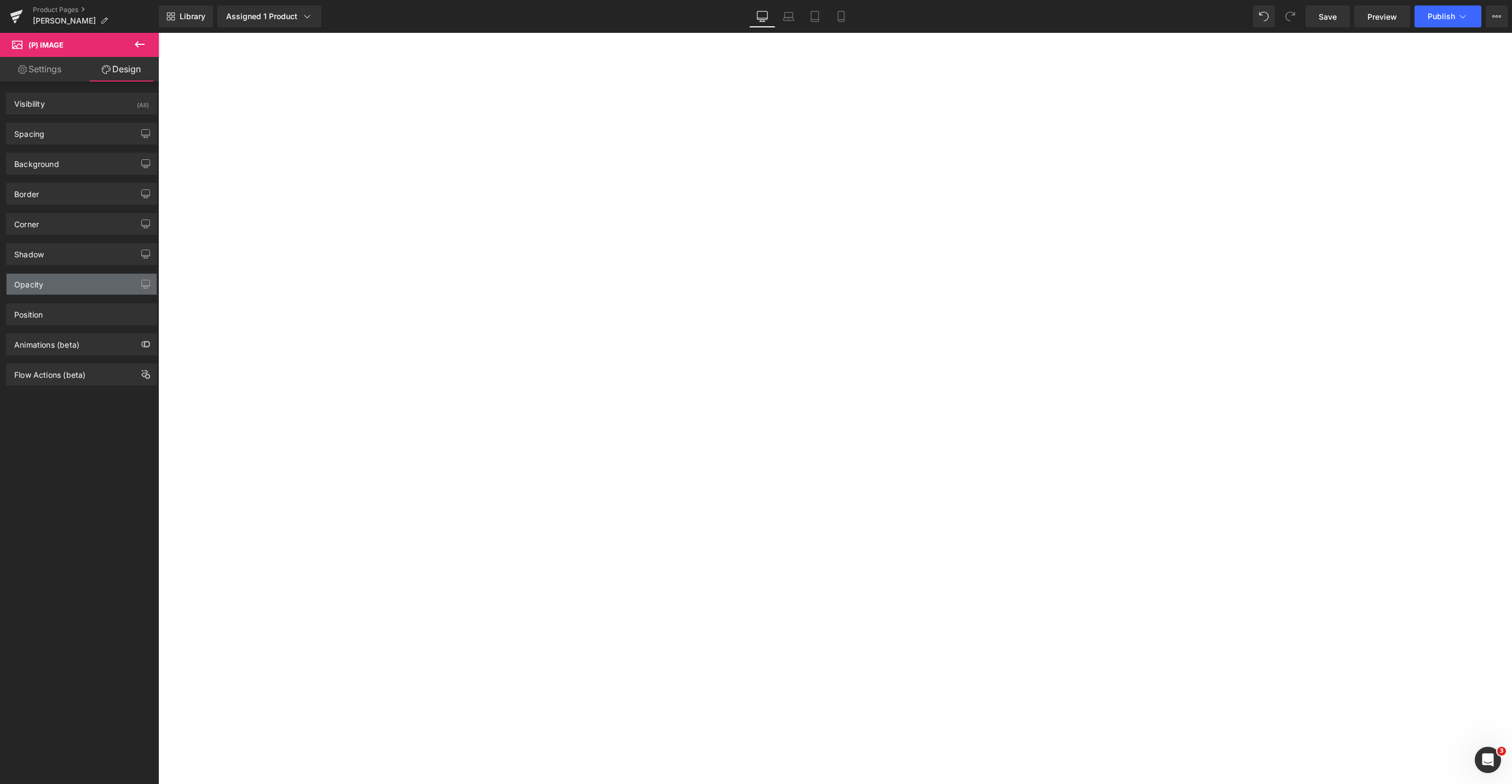
click at [65, 284] on div "Opacity" at bounding box center [81, 284] width 150 height 21
click at [158, 33] on span "Product" at bounding box center [158, 33] width 0 height 0
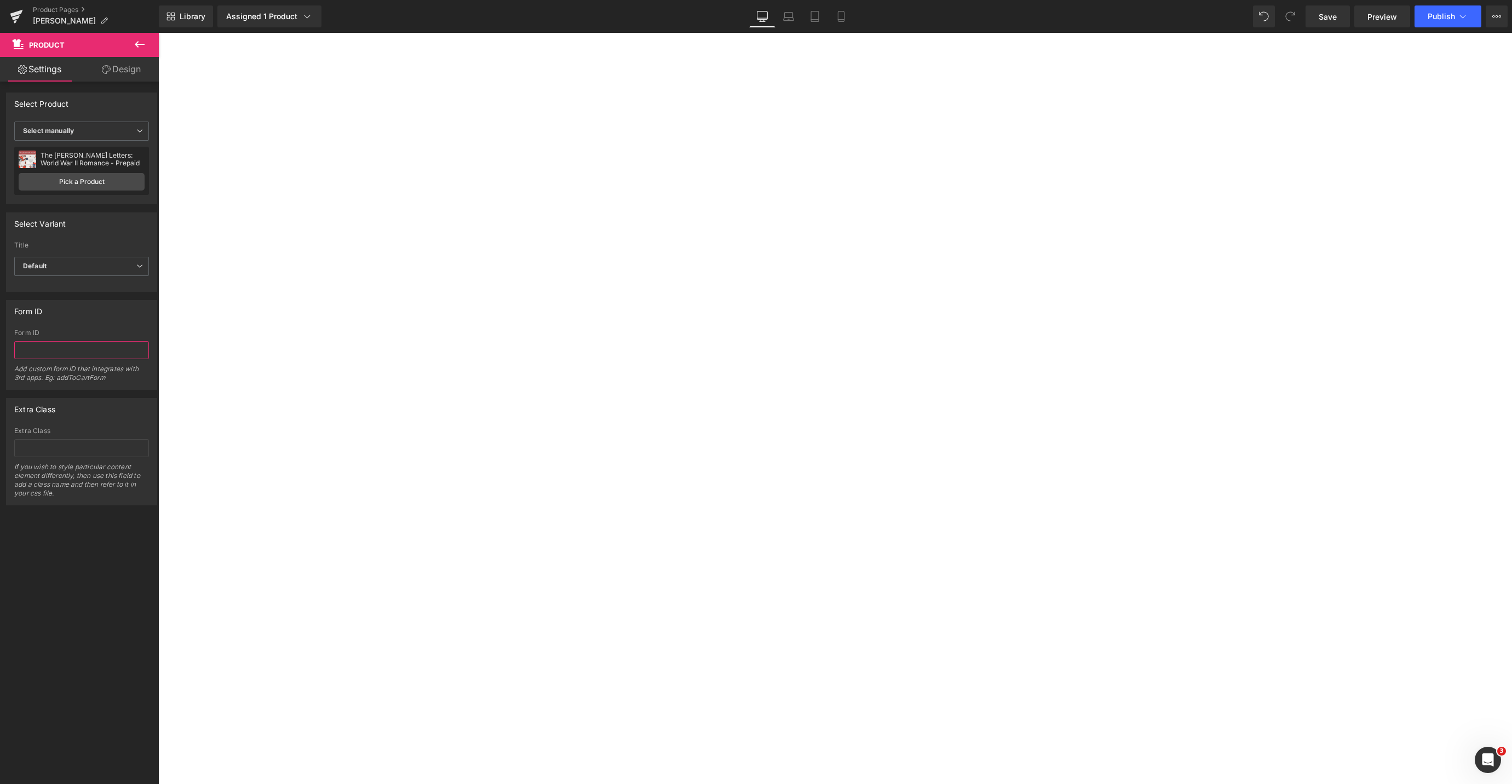
click at [95, 352] on input "text" at bounding box center [81, 350] width 135 height 18
click at [130, 131] on span "Select manually" at bounding box center [81, 131] width 135 height 19
click at [130, 131] on span "Select manually" at bounding box center [80, 131] width 130 height 19
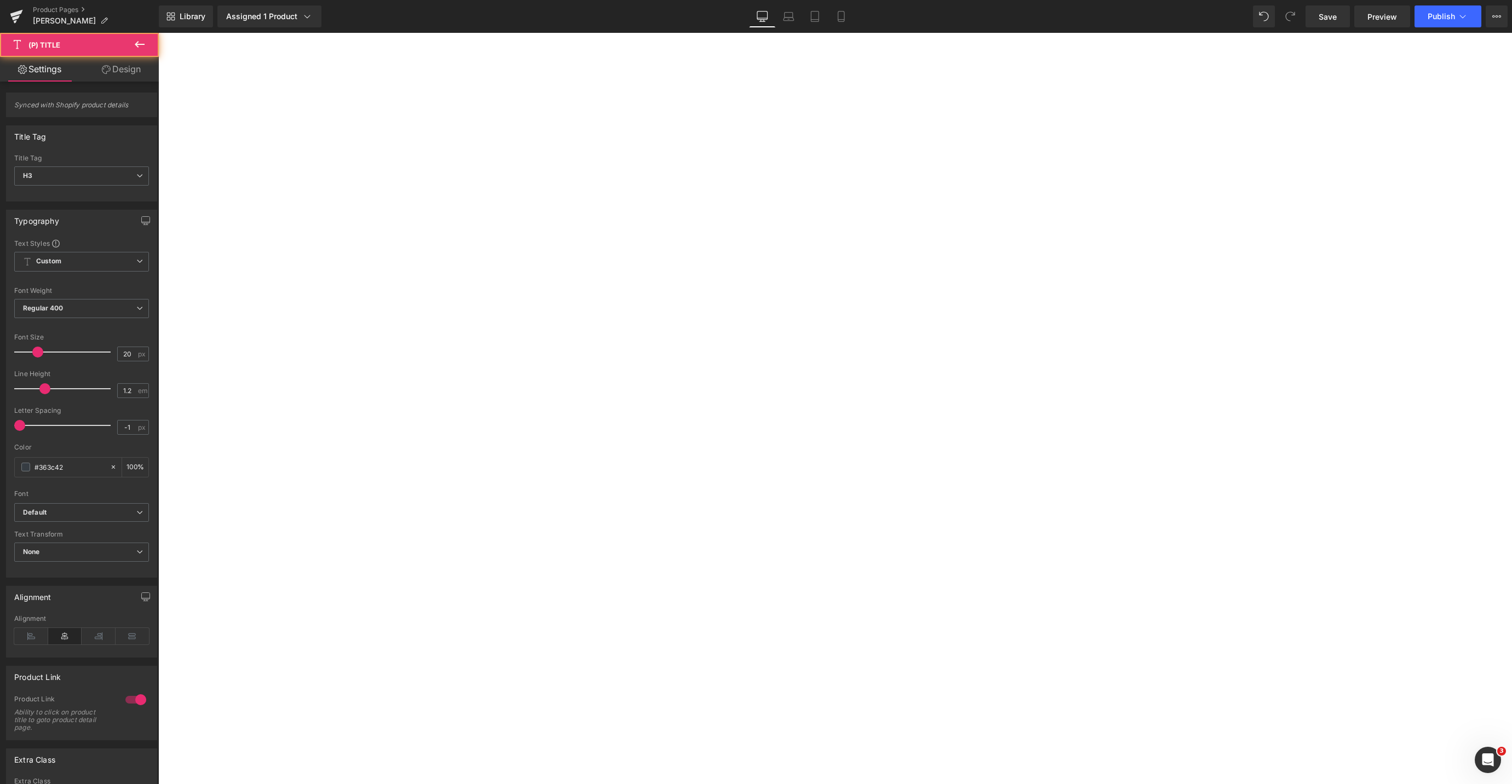
click at [158, 33] on icon at bounding box center [158, 33] width 0 height 0
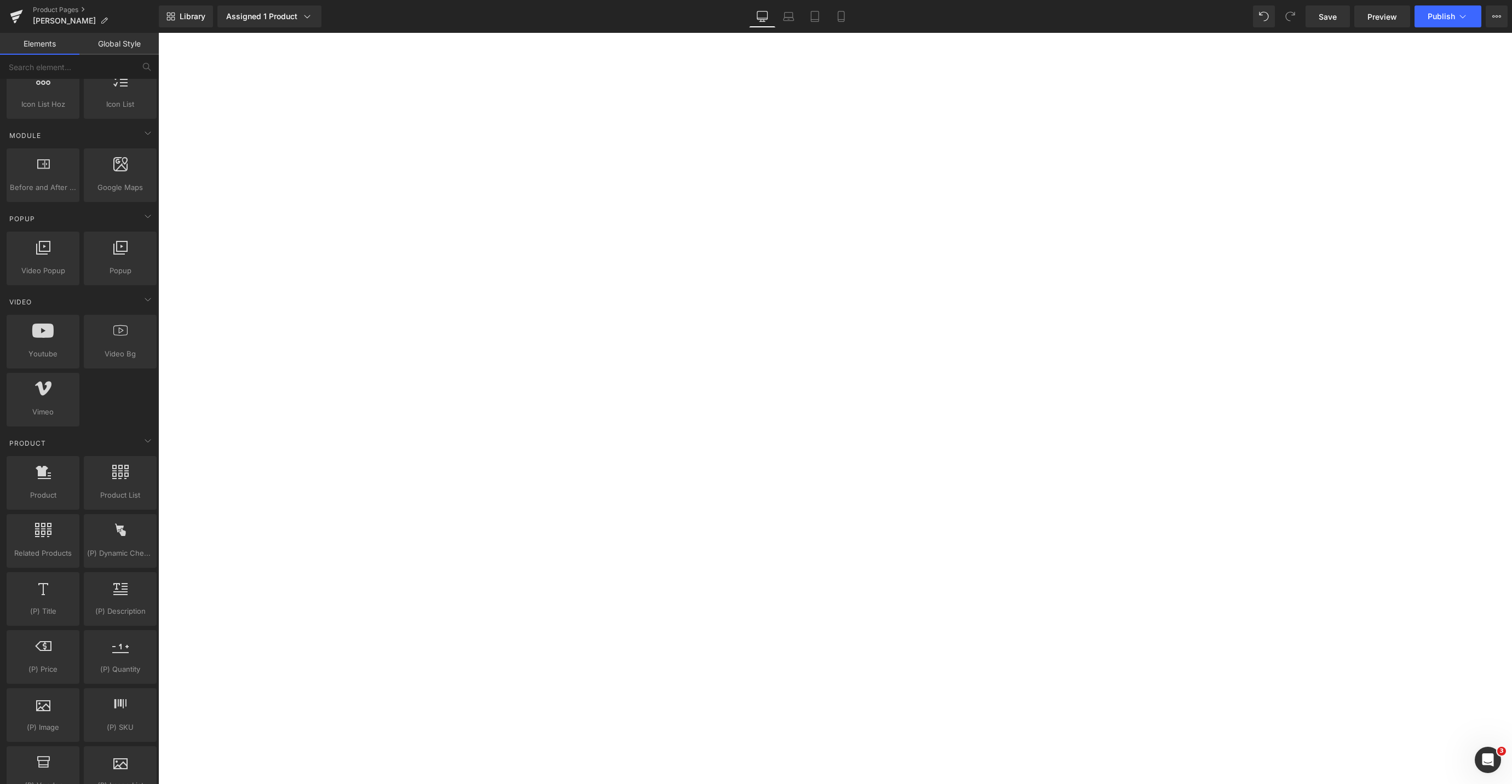
click at [158, 33] on icon at bounding box center [158, 33] width 0 height 0
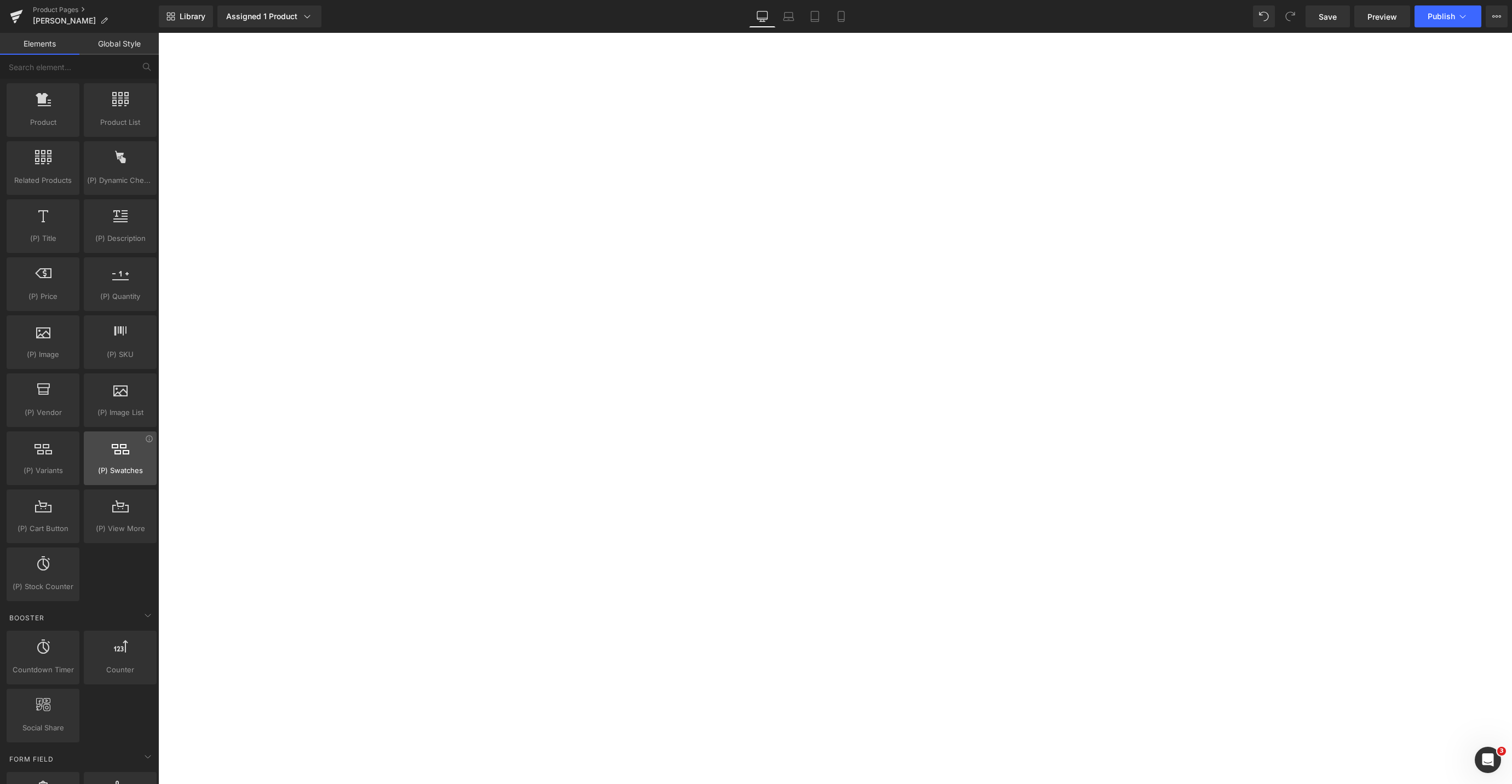
scroll to position [901, 0]
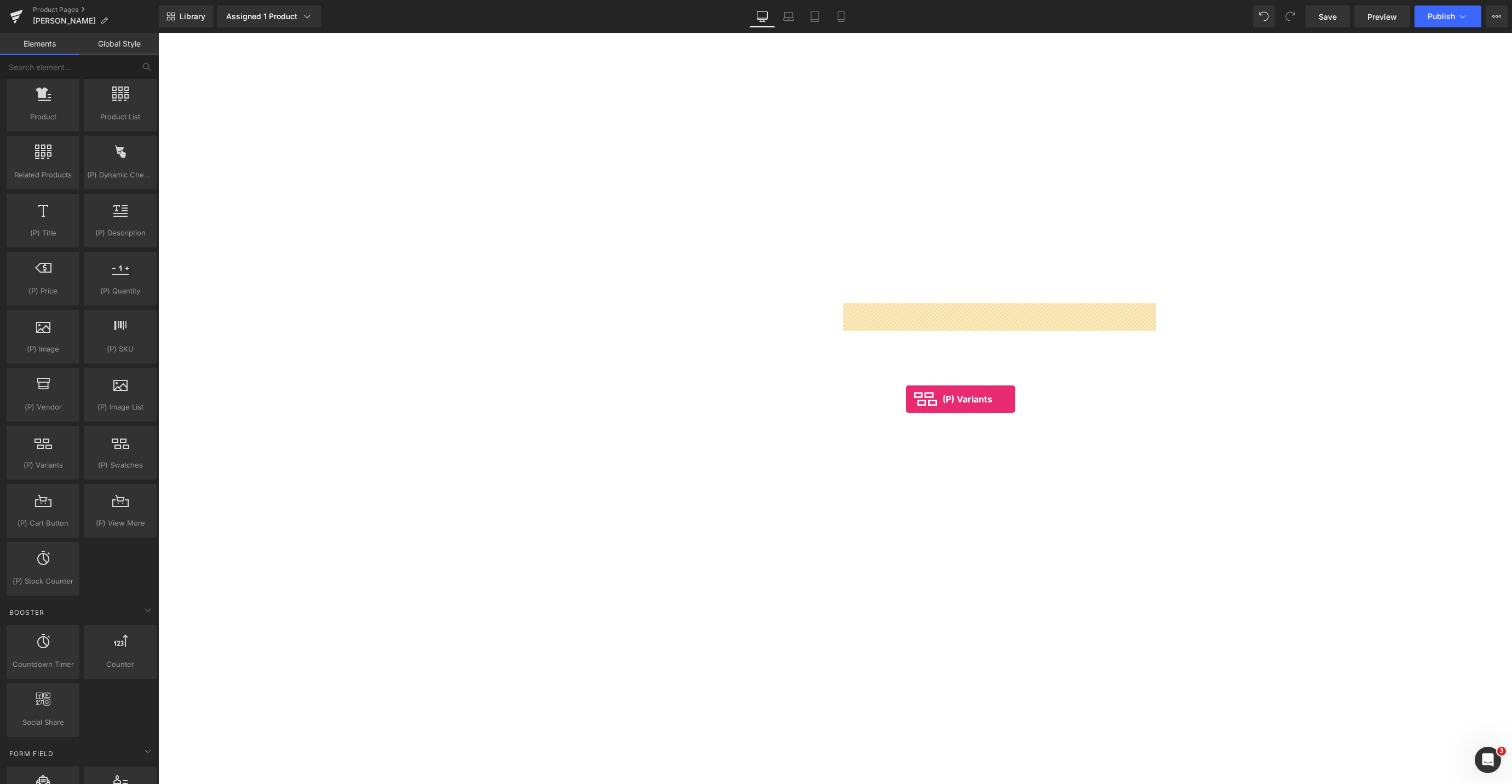
drag, startPoint x: 213, startPoint y: 489, endPoint x: 907, endPoint y: 398, distance: 699.9
drag, startPoint x: 224, startPoint y: 146, endPoint x: 931, endPoint y: 328, distance: 730.0
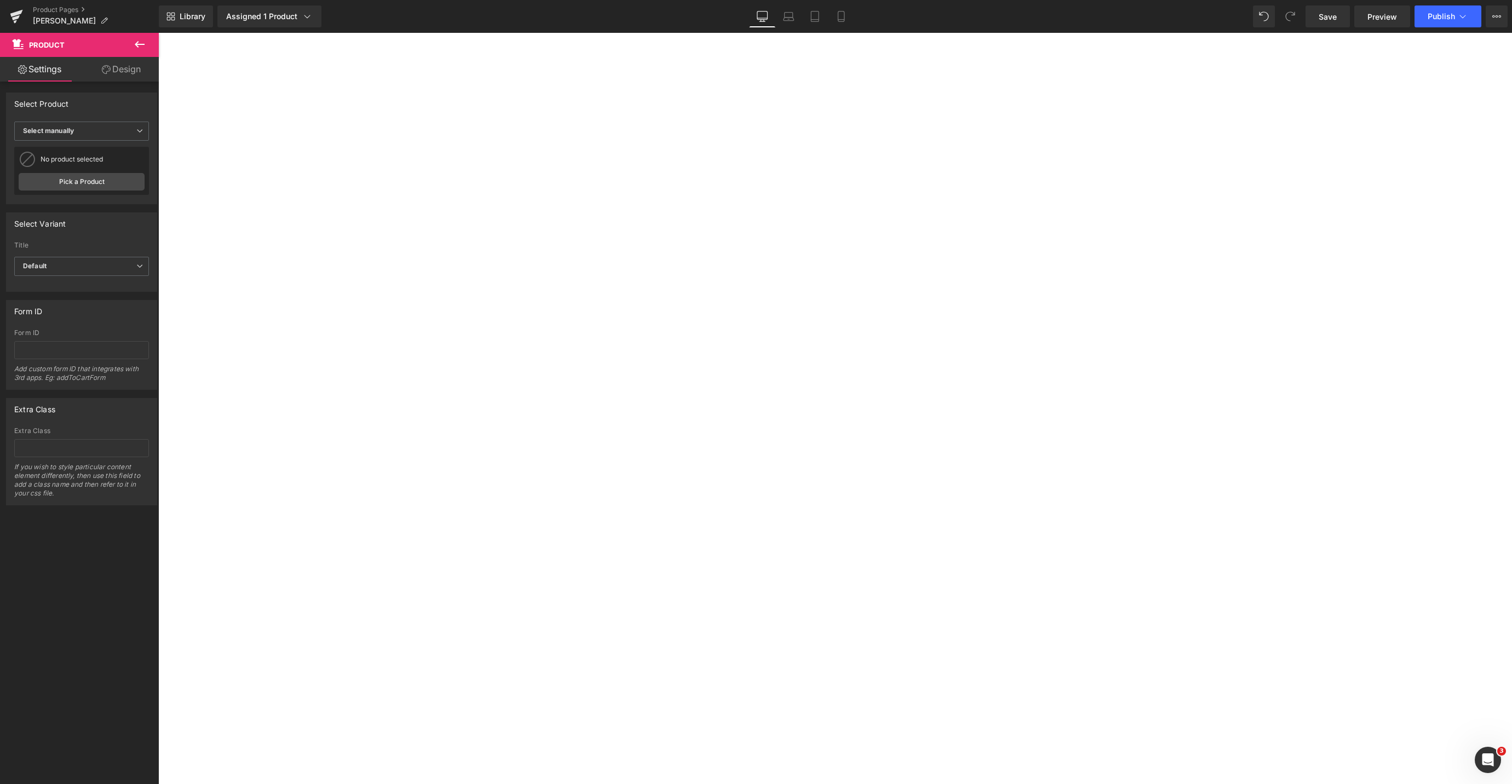
click at [158, 33] on img at bounding box center [158, 33] width 0 height 0
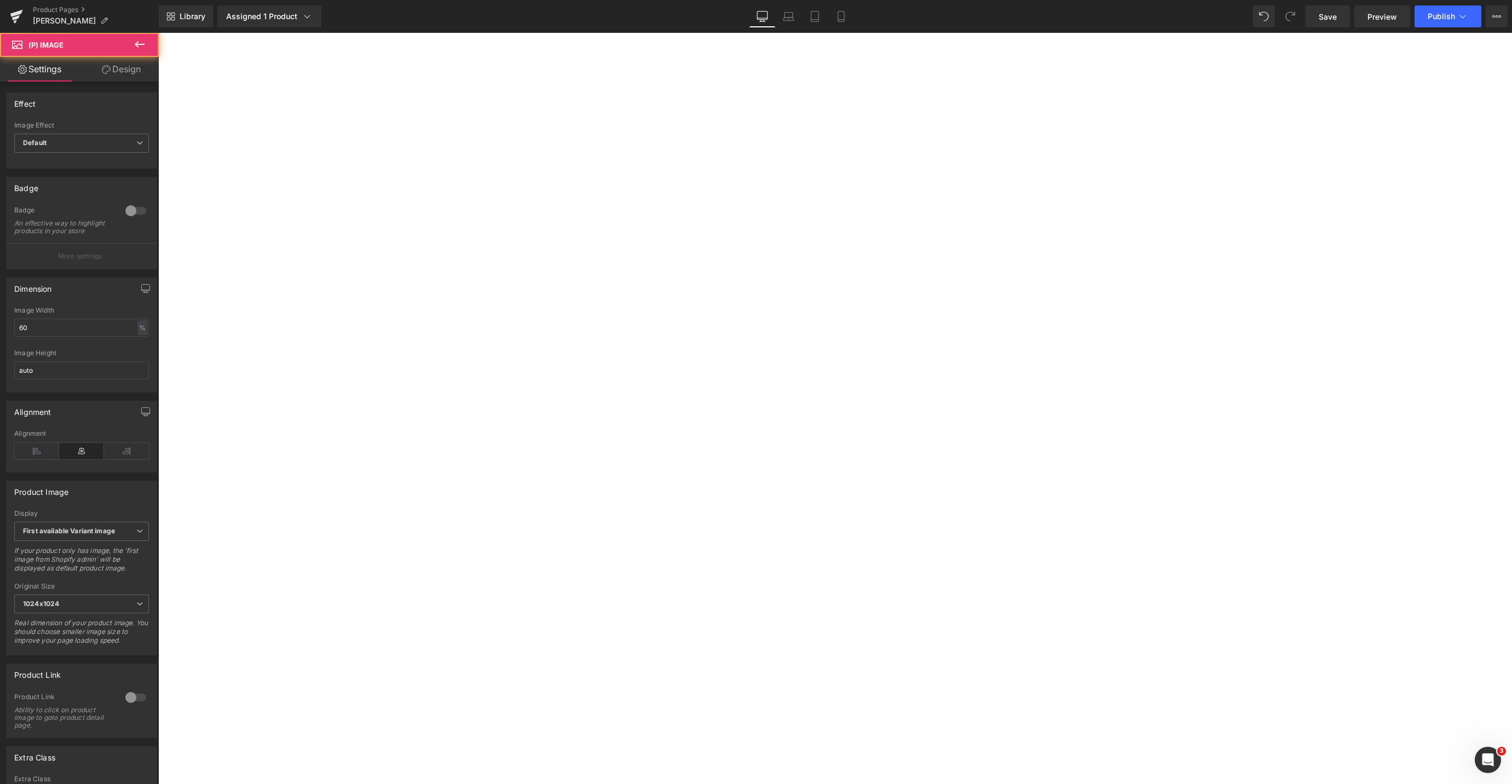
click at [158, 33] on icon at bounding box center [158, 33] width 0 height 0
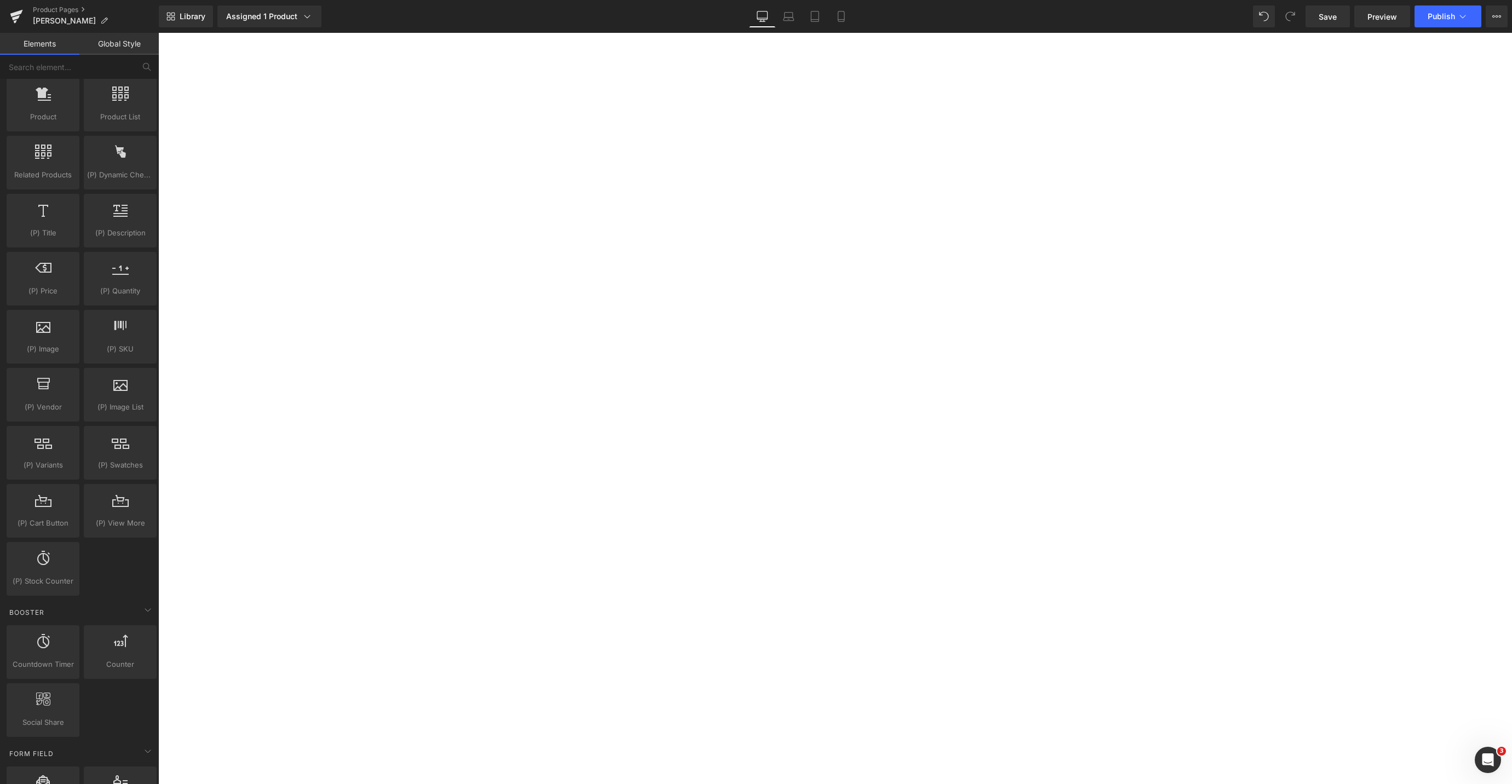
click at [158, 33] on icon at bounding box center [158, 33] width 0 height 0
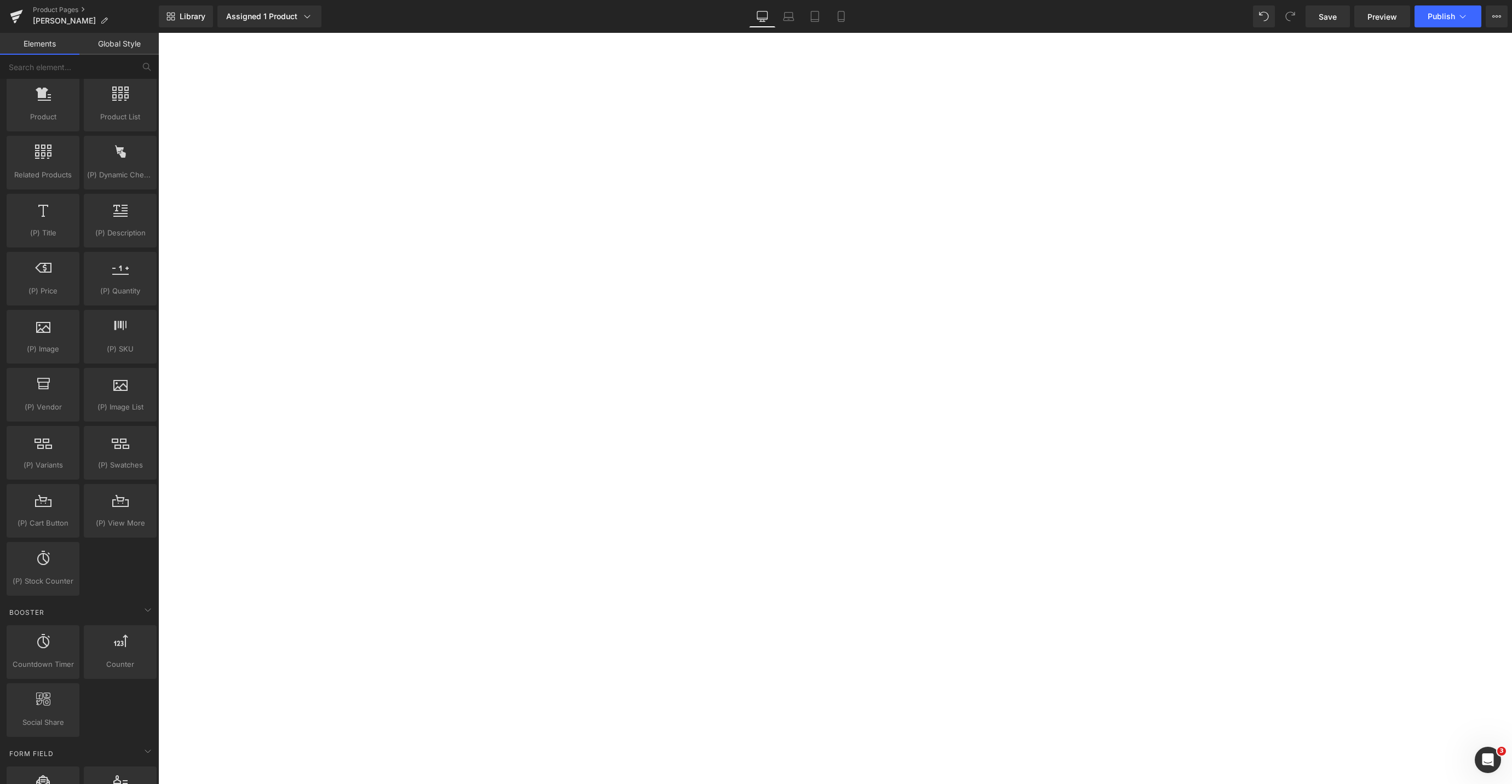
click at [158, 33] on icon at bounding box center [158, 33] width 0 height 0
drag, startPoint x: 200, startPoint y: 478, endPoint x: 938, endPoint y: 340, distance: 750.8
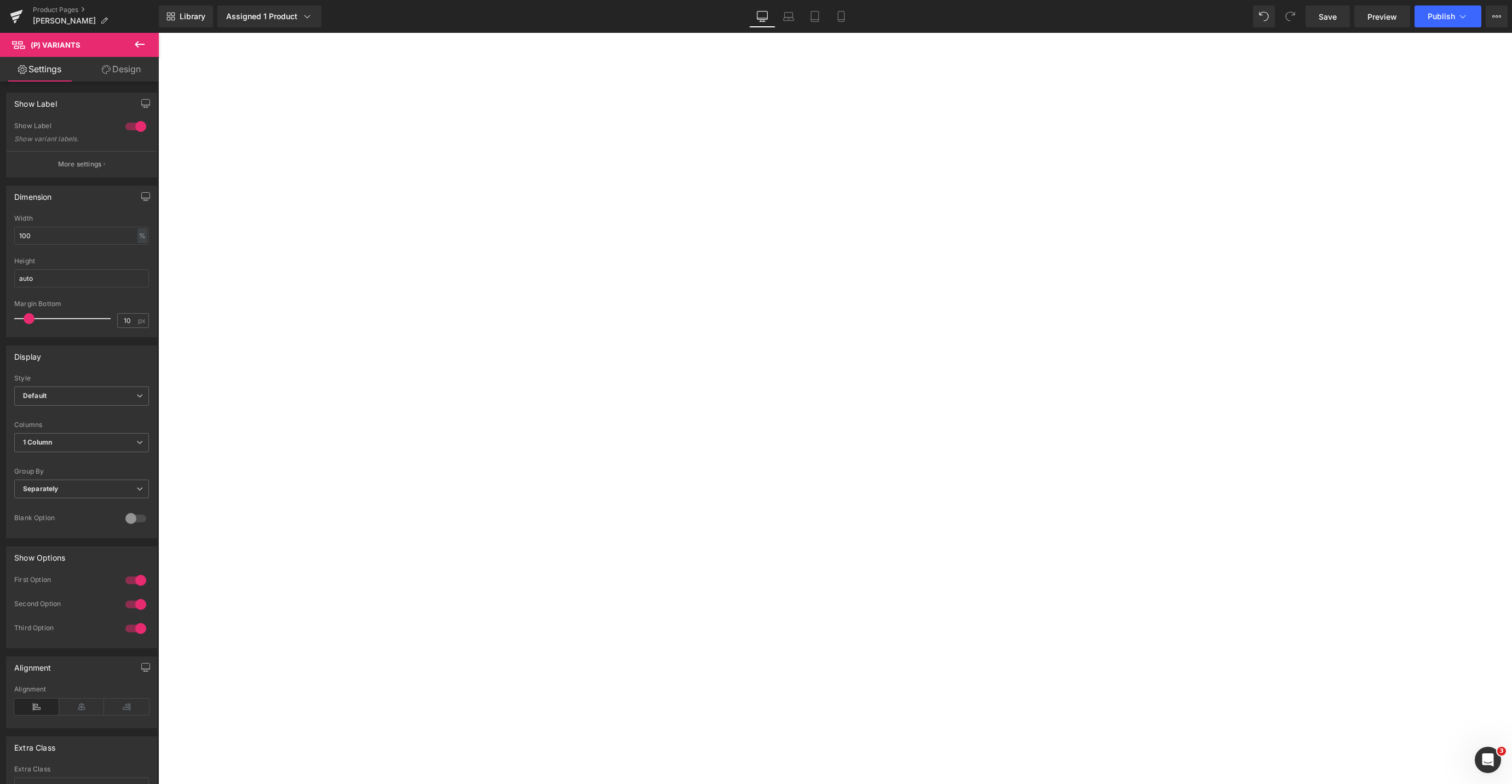
click at [158, 33] on select "Default Title" at bounding box center [158, 33] width 0 height 0
click at [158, 33] on label "Title" at bounding box center [158, 33] width 0 height 0
click at [158, 33] on span "(P) Variants" at bounding box center [158, 33] width 0 height 0
click at [130, 444] on span "1 Column" at bounding box center [81, 442] width 135 height 19
click at [79, 481] on li "2 Columns" at bounding box center [80, 478] width 130 height 16
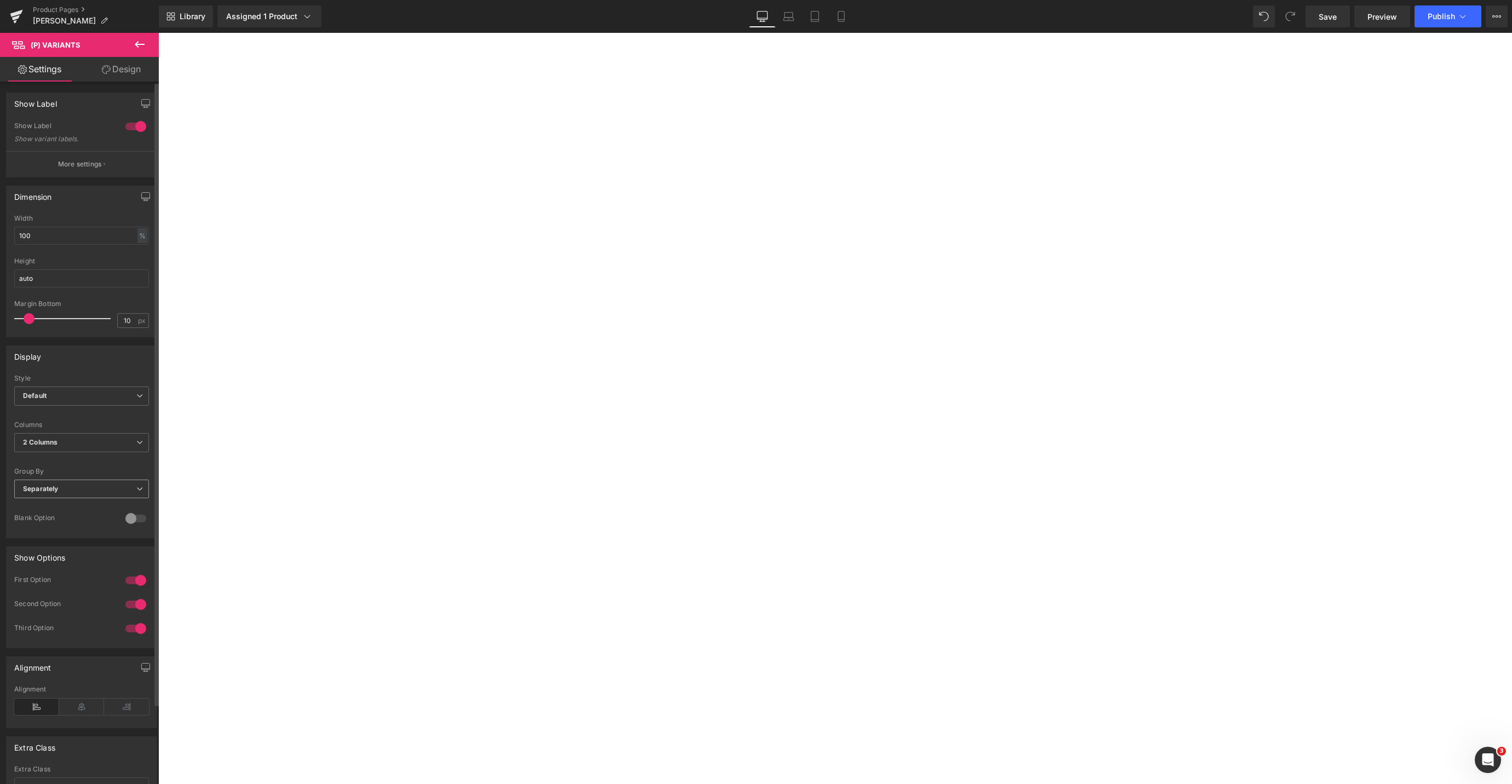
scroll to position [1, 0]
click at [136, 441] on icon at bounding box center [139, 441] width 6 height 6
click at [90, 490] on li "3 Columns" at bounding box center [80, 494] width 130 height 16
click at [135, 444] on span "3 Columns" at bounding box center [81, 441] width 135 height 19
click at [98, 456] on li "1 Column" at bounding box center [80, 461] width 130 height 16
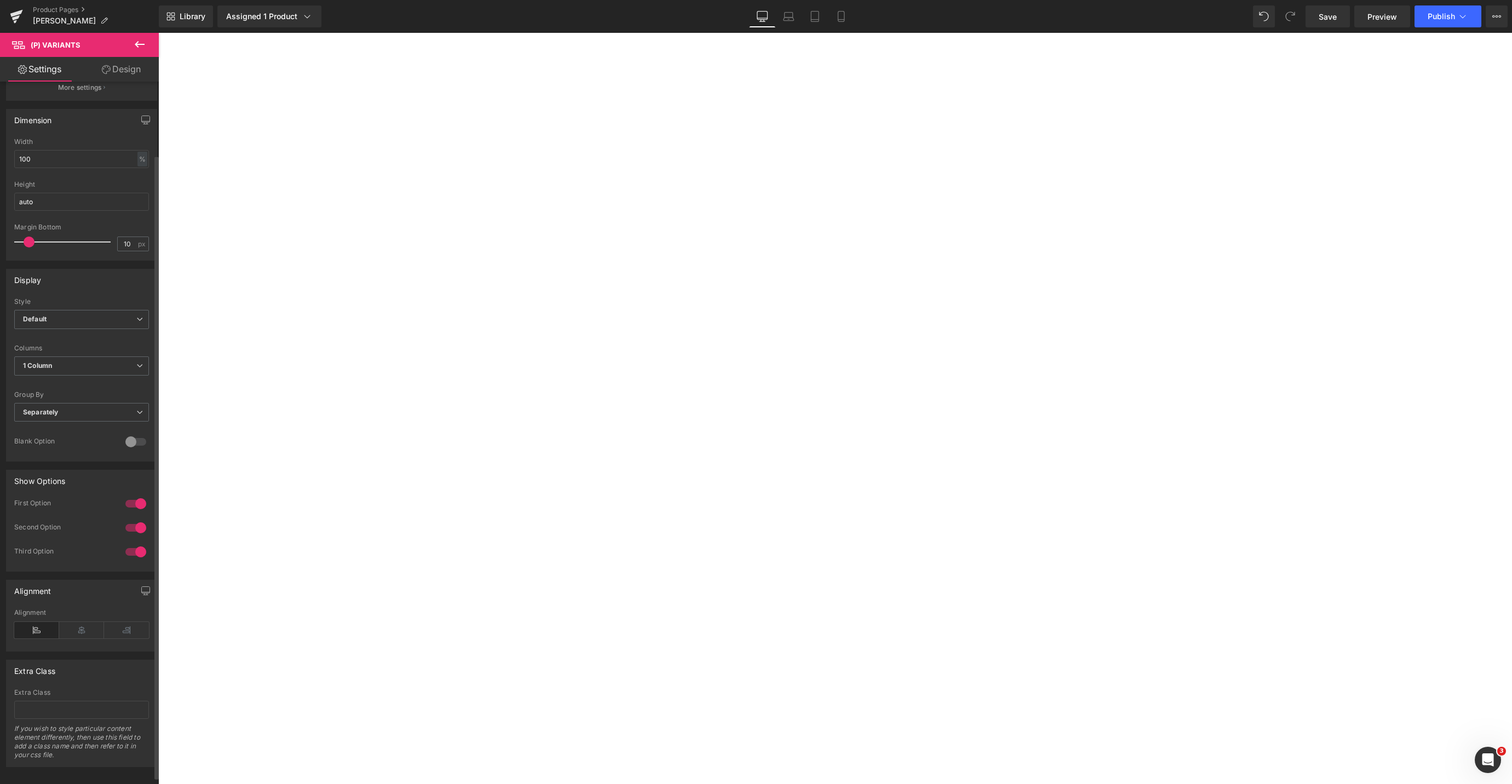
scroll to position [91, 0]
click at [136, 403] on icon at bounding box center [139, 406] width 6 height 6
click at [101, 418] on li "Default" at bounding box center [80, 426] width 130 height 16
click at [140, 402] on span "1 Column" at bounding box center [81, 410] width 135 height 19
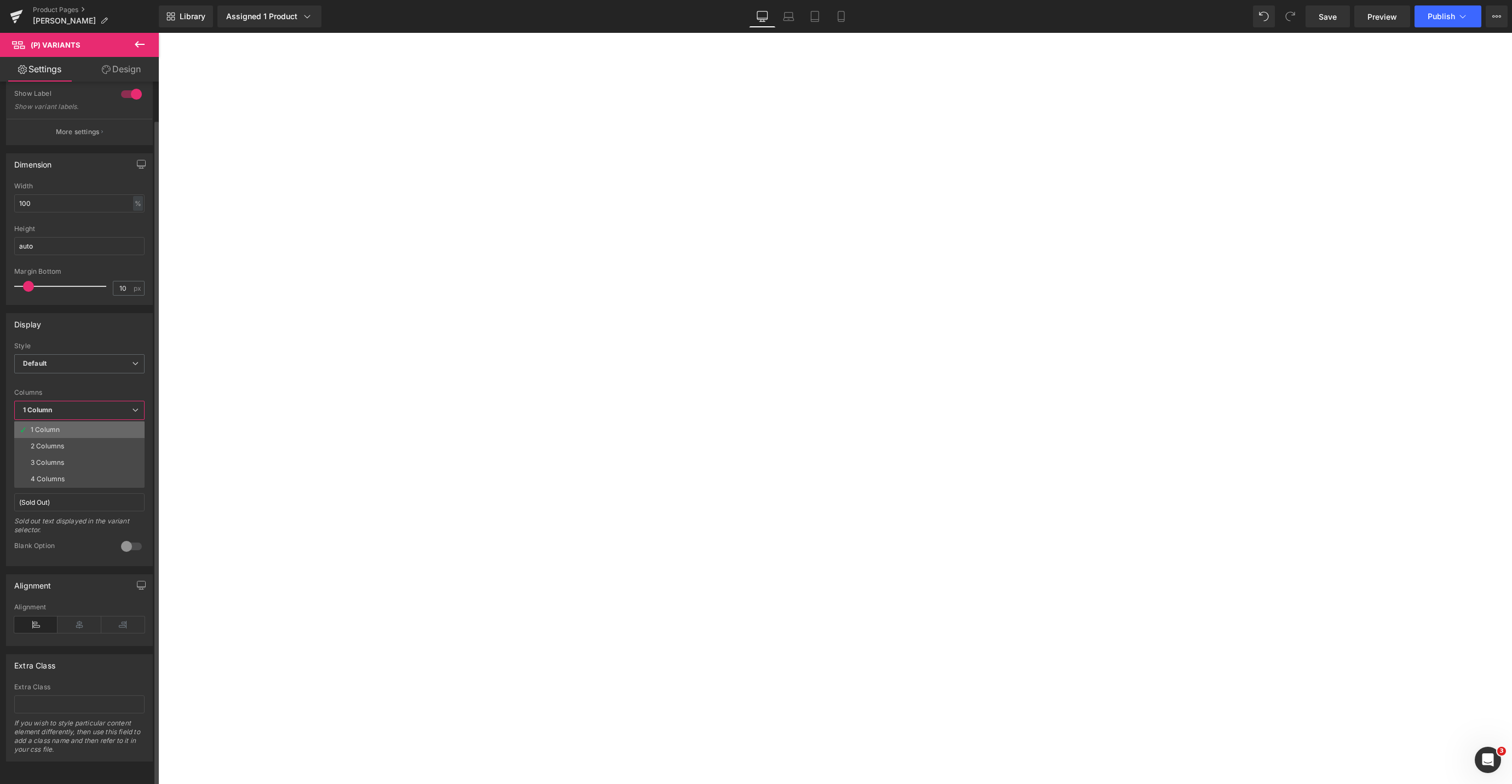
click at [93, 422] on li "1 Column" at bounding box center [80, 430] width 130 height 16
click at [158, 33] on icon at bounding box center [158, 33] width 0 height 0
click at [158, 33] on link at bounding box center [158, 33] width 0 height 0
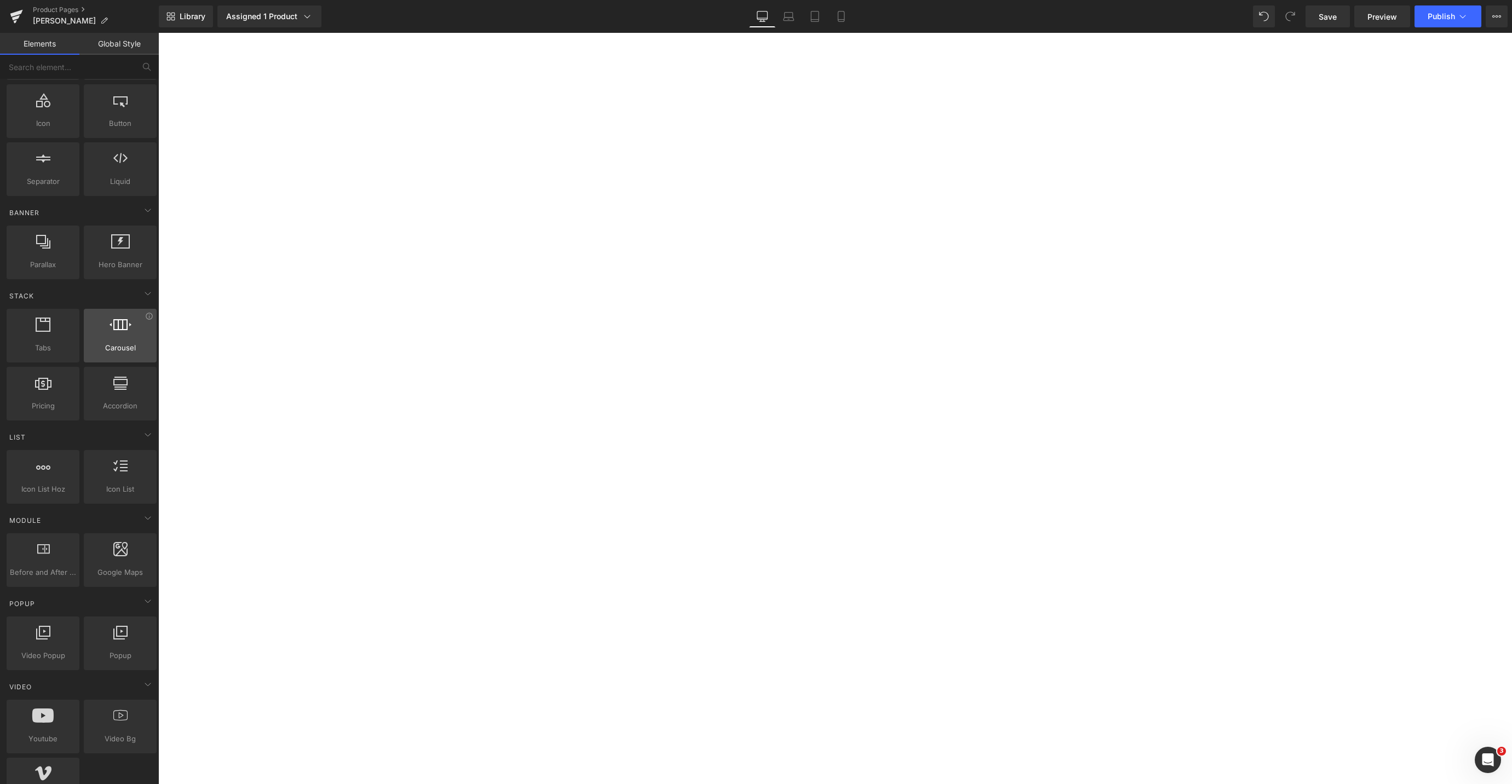
scroll to position [141, 0]
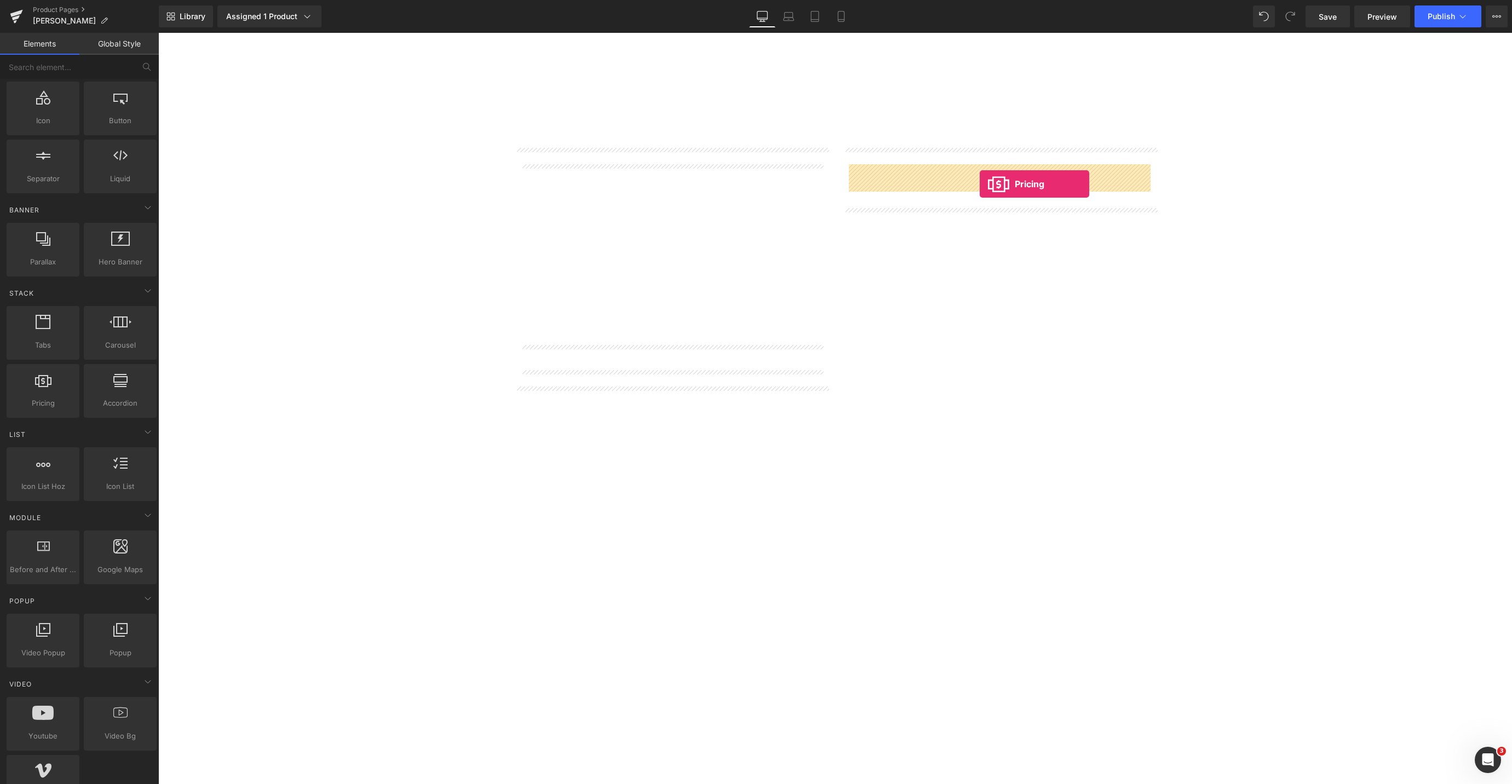
drag, startPoint x: 197, startPoint y: 430, endPoint x: 980, endPoint y: 184, distance: 820.7
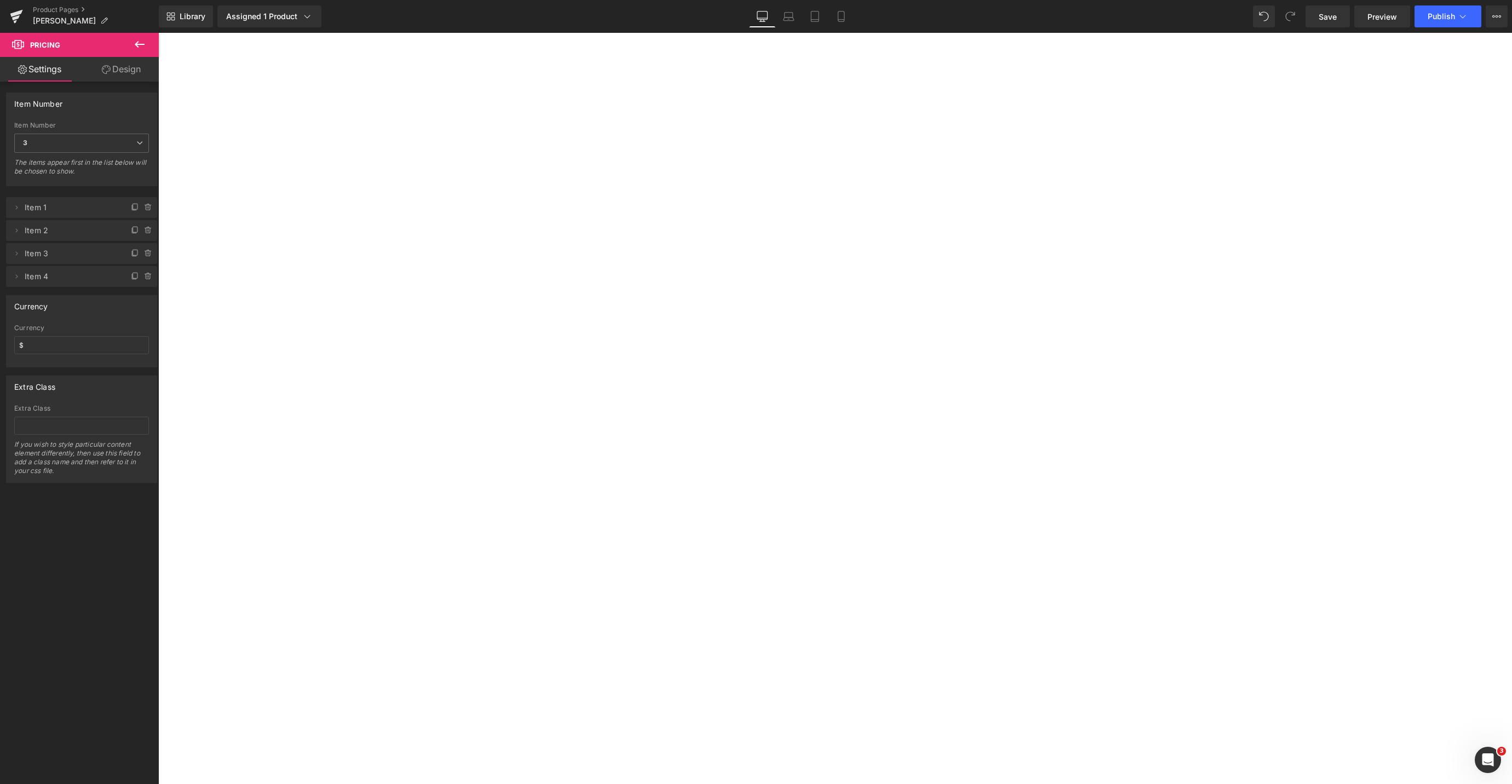
click at [158, 33] on link at bounding box center [158, 33] width 0 height 0
click at [158, 33] on icon at bounding box center [158, 33] width 0 height 0
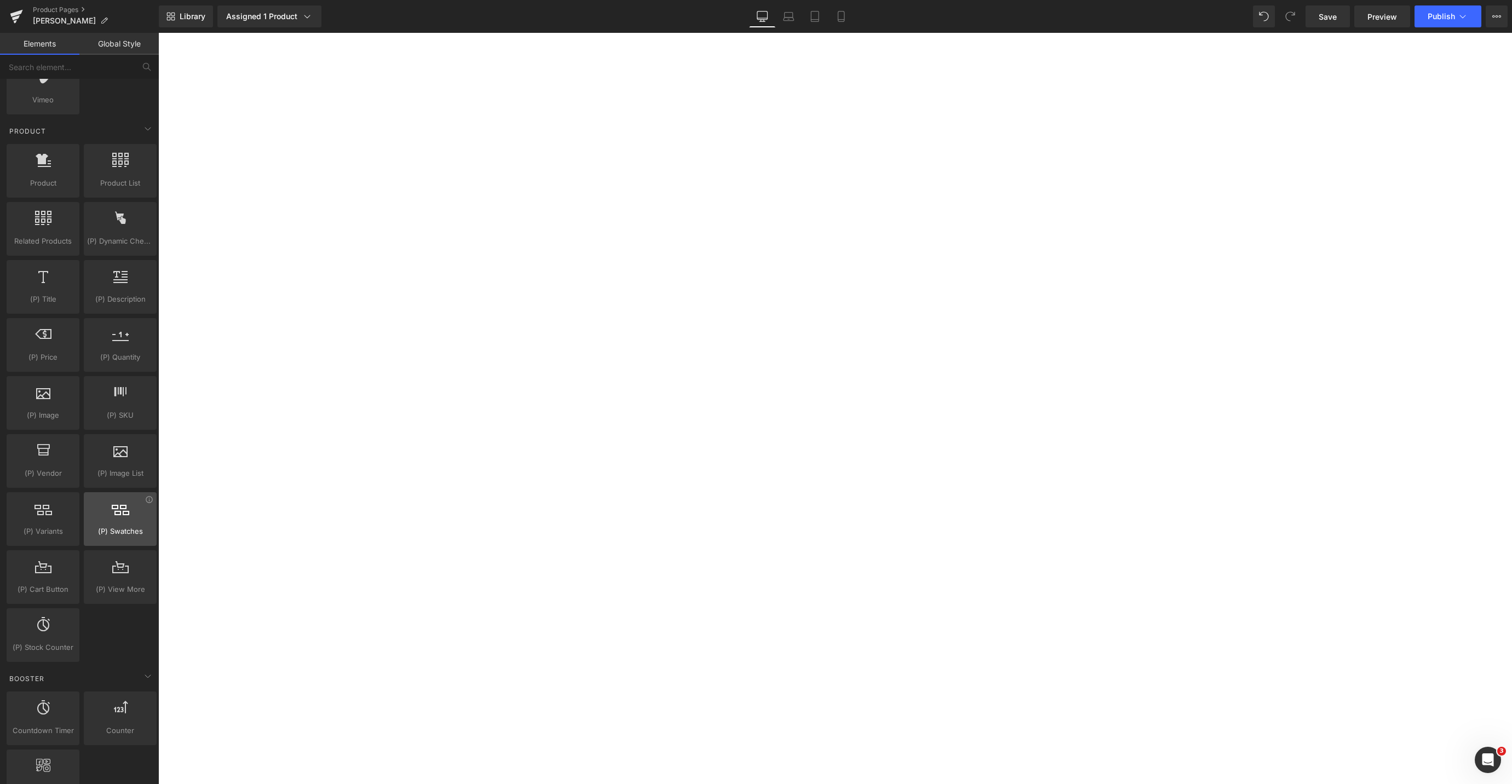
scroll to position [905, 0]
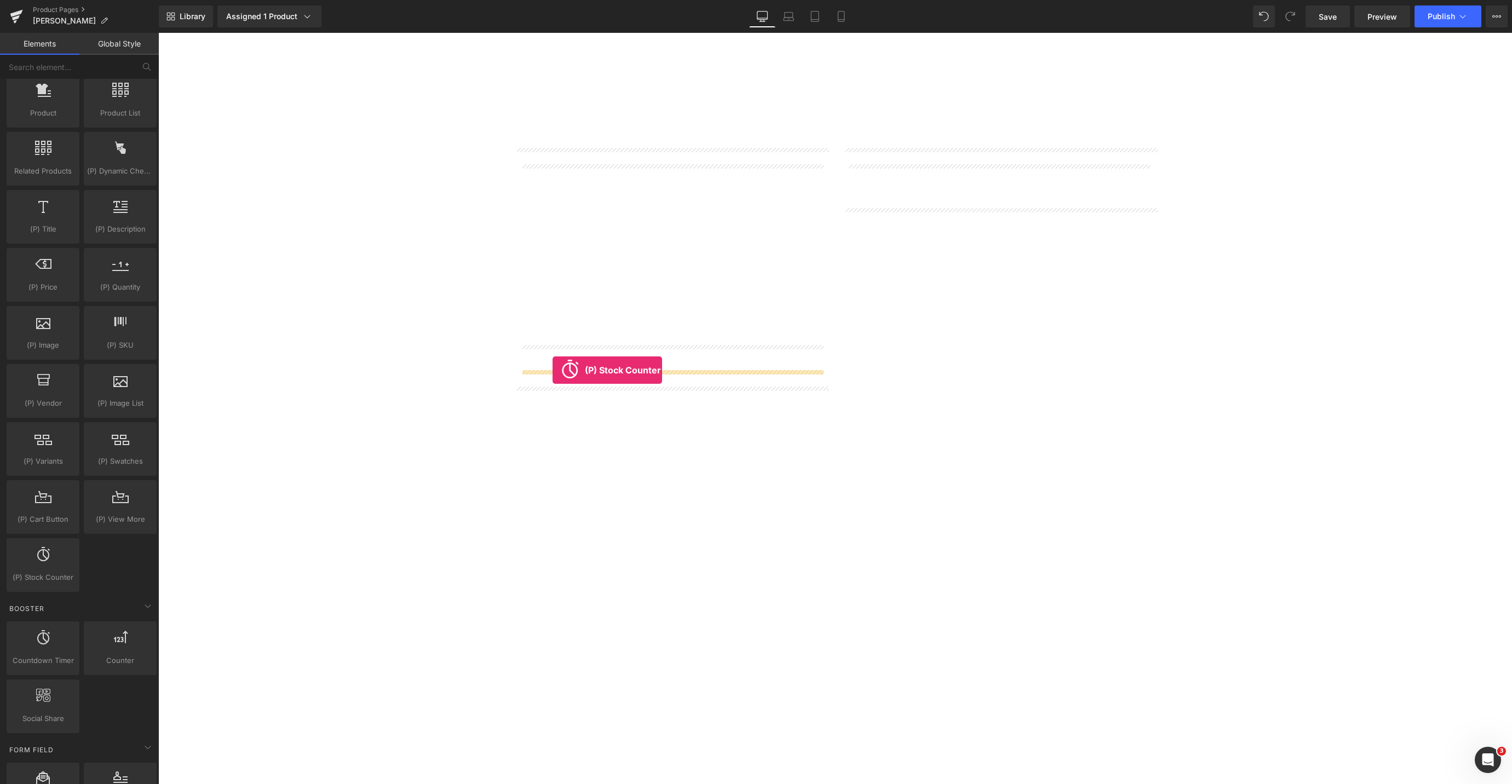
drag, startPoint x: 188, startPoint y: 592, endPoint x: 553, endPoint y: 371, distance: 426.7
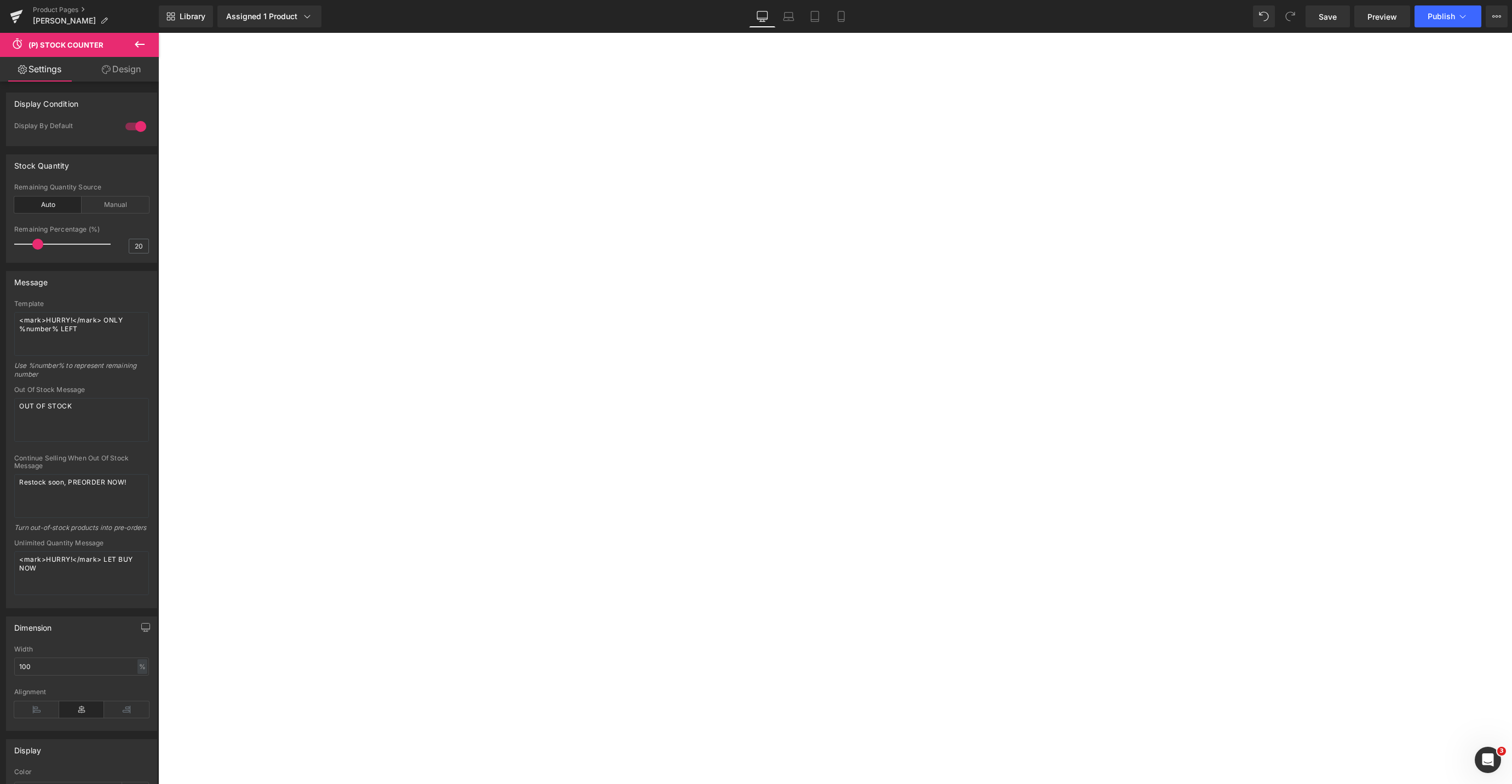
click at [158, 33] on span "(P) Stock Counter" at bounding box center [158, 33] width 0 height 0
type input "15"
drag, startPoint x: 38, startPoint y: 245, endPoint x: 31, endPoint y: 242, distance: 7.6
click at [31, 242] on span at bounding box center [32, 244] width 11 height 11
click at [158, 33] on icon at bounding box center [158, 33] width 0 height 0
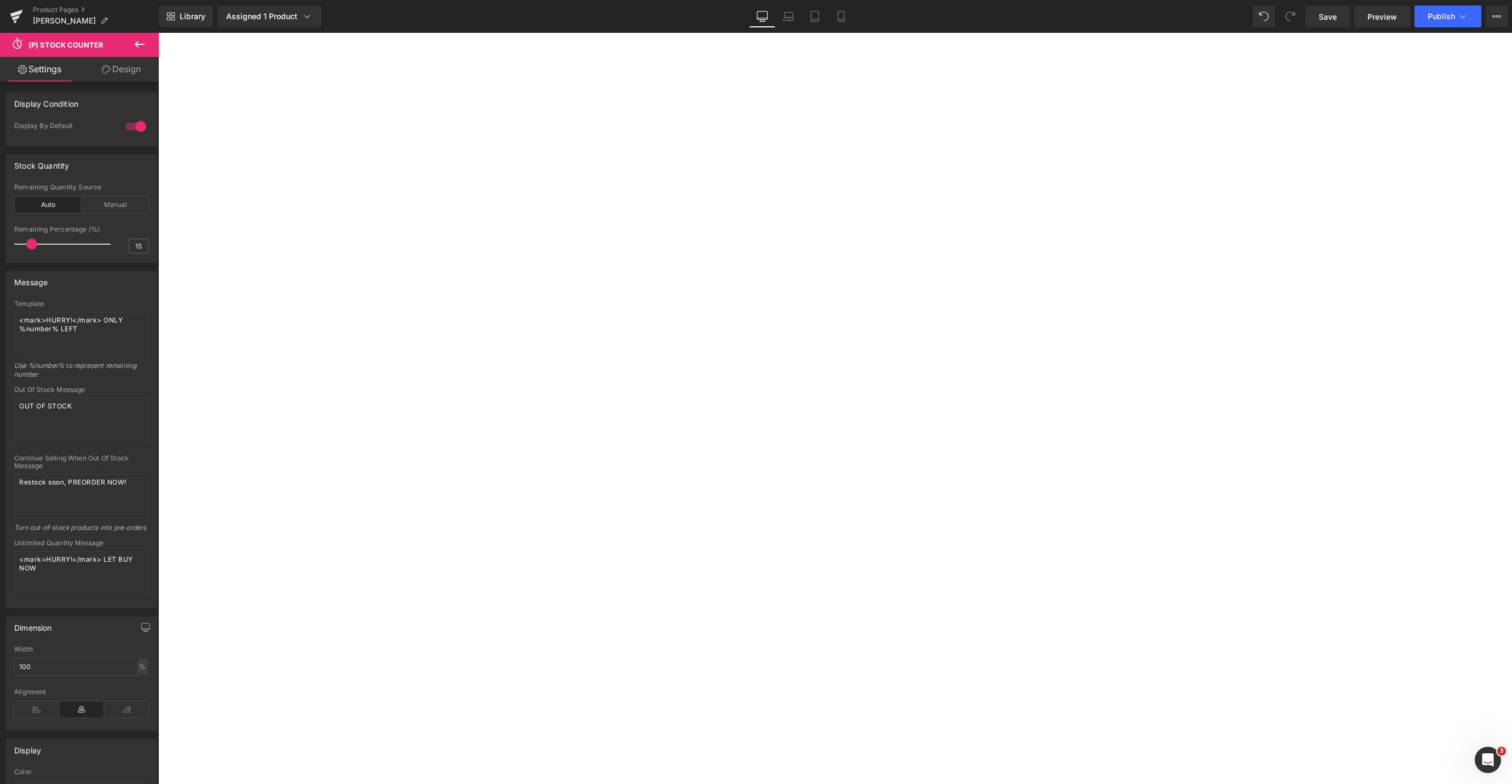
click at [158, 33] on icon at bounding box center [158, 33] width 0 height 0
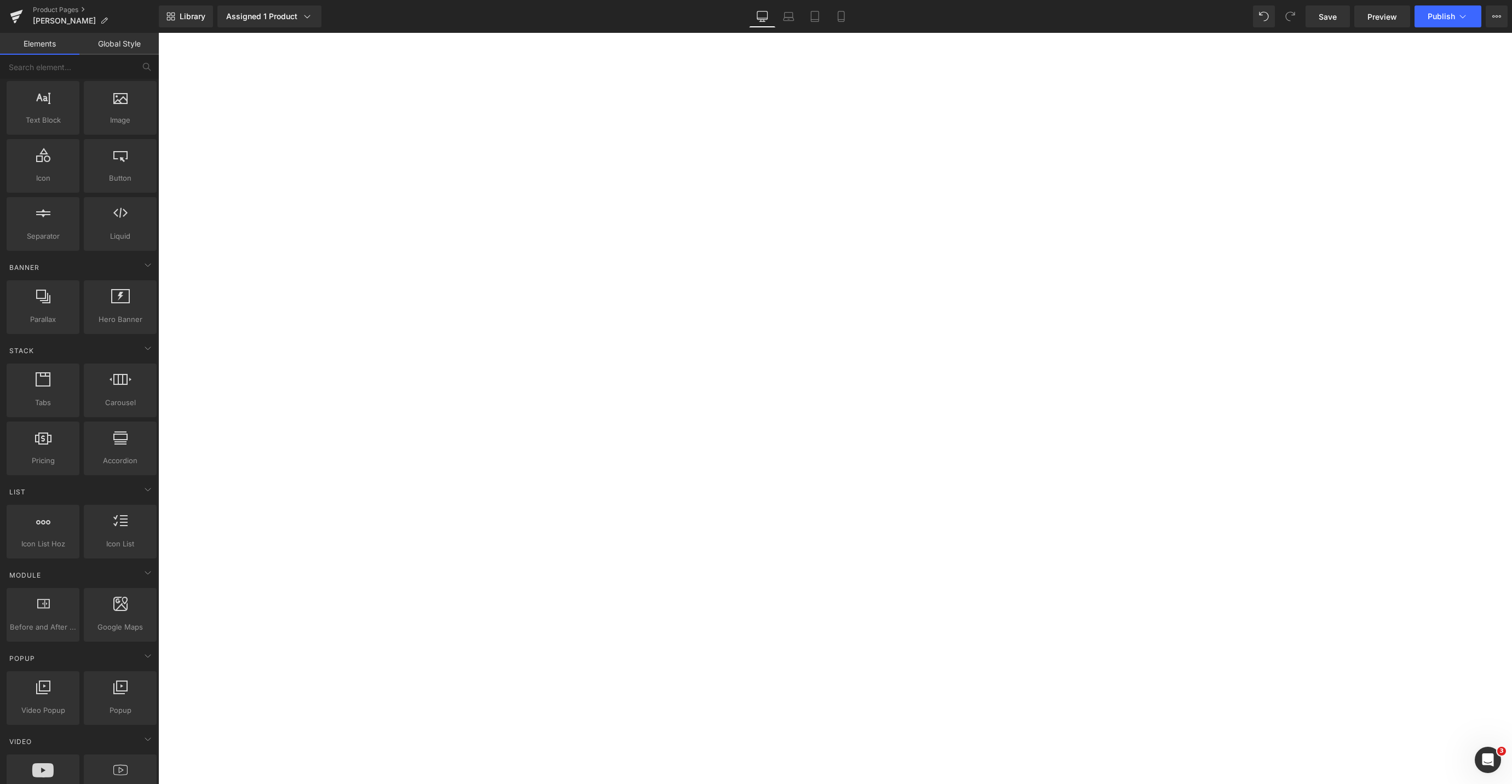
scroll to position [0, 0]
